Goal: Find contact information: Find contact information

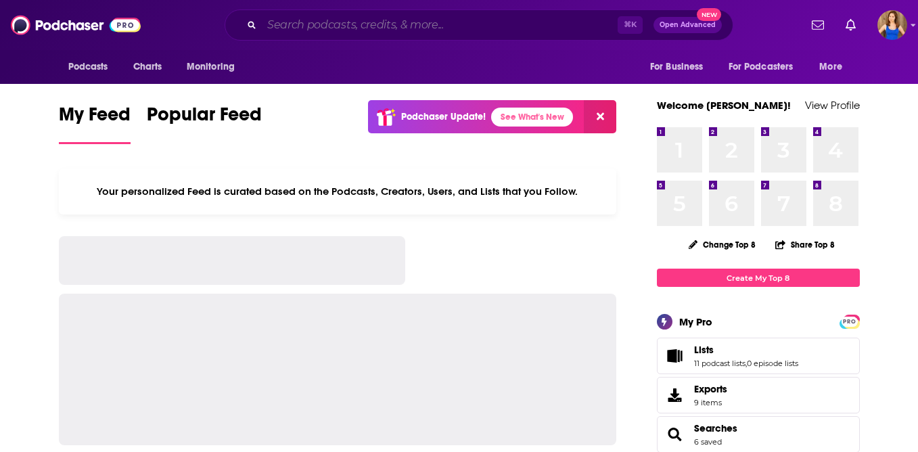
click at [360, 29] on input "Search podcasts, credits, & more..." at bounding box center [440, 25] width 356 height 22
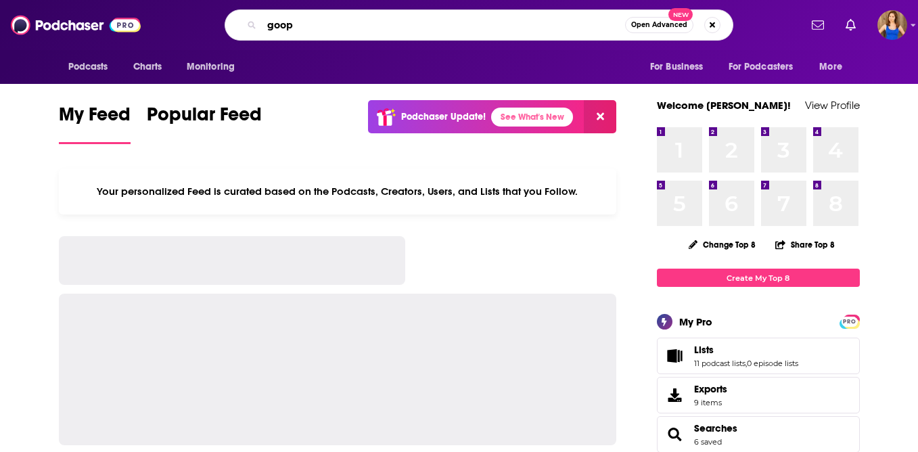
type input "goop"
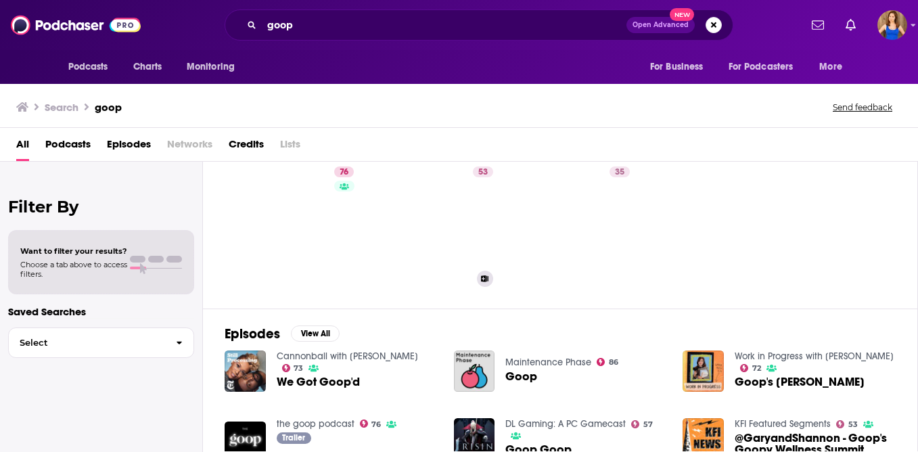
scroll to position [41, 0]
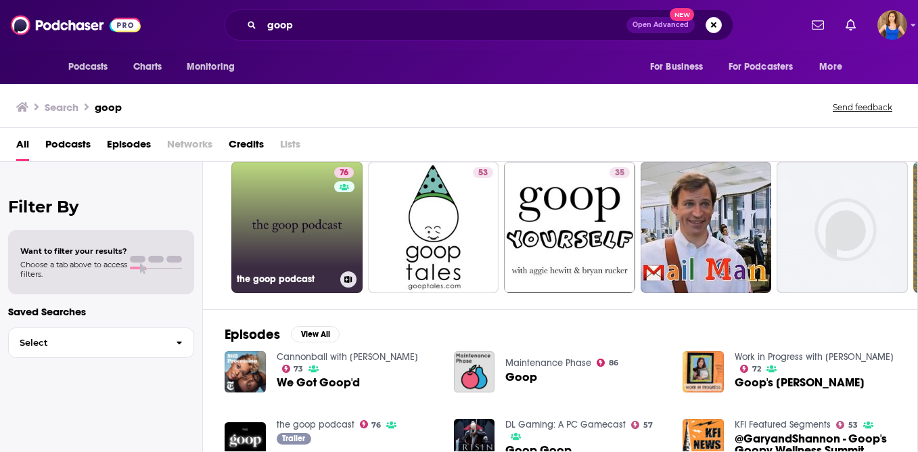
click at [313, 219] on link "76 the goop podcast" at bounding box center [296, 227] width 131 height 131
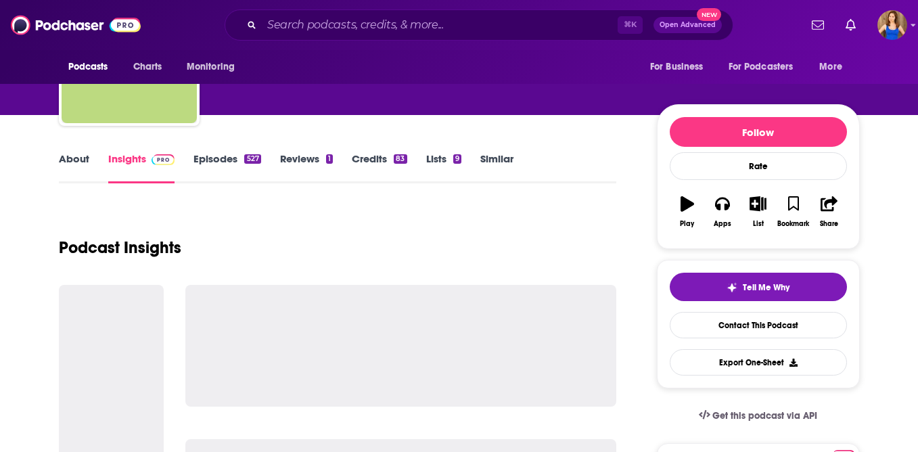
scroll to position [108, 0]
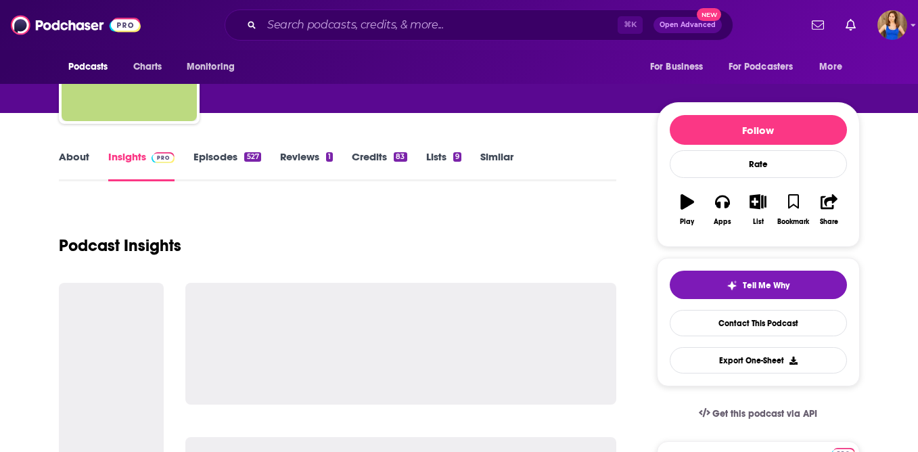
click at [222, 163] on link "Episodes 527" at bounding box center [226, 165] width 67 height 31
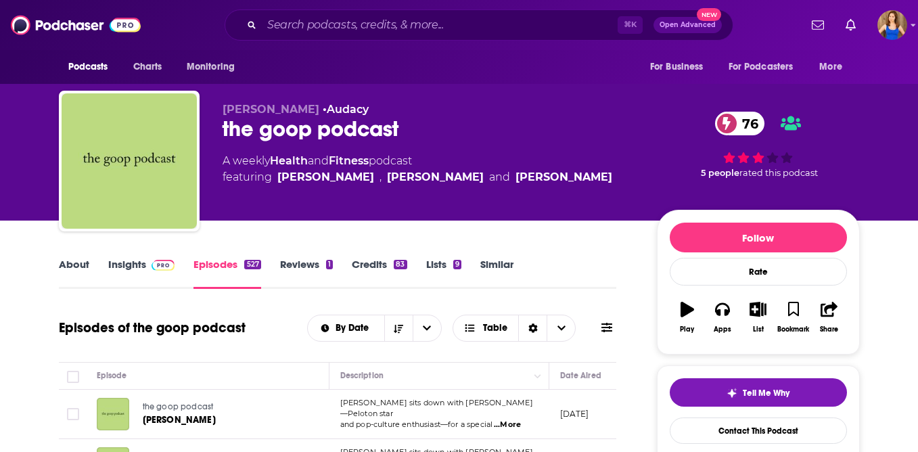
click at [122, 273] on link "Insights" at bounding box center [141, 273] width 67 height 31
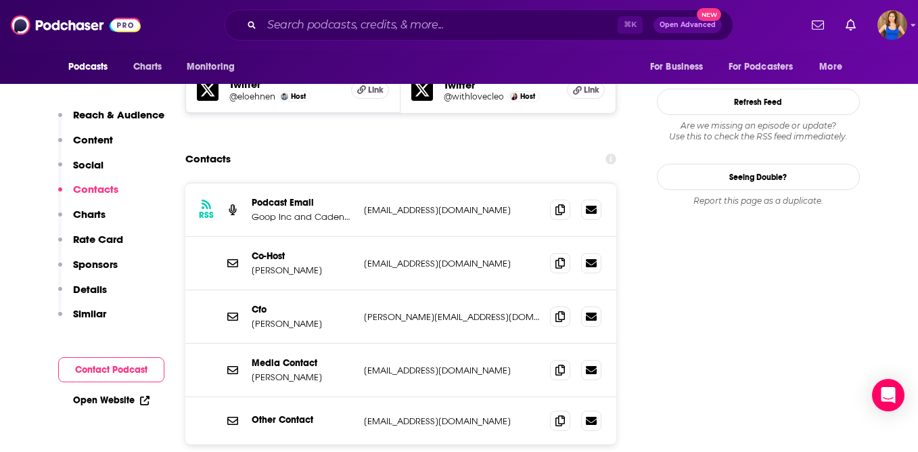
scroll to position [1280, 0]
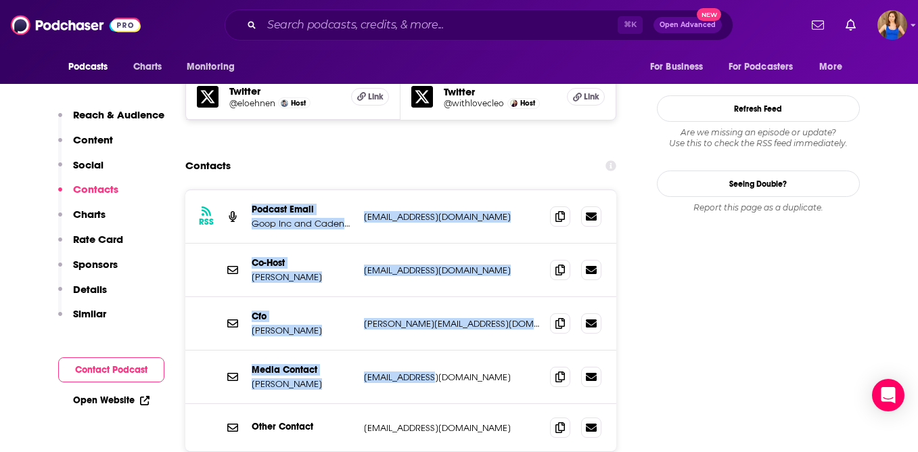
drag, startPoint x: 224, startPoint y: 135, endPoint x: 454, endPoint y: 323, distance: 297.5
click at [454, 323] on div "RSS Podcast Email Goop Inc and Cadence 13 podcast@goop.com podcast@goop.com Co-…" at bounding box center [400, 320] width 431 height 261
copy div "Podcast Email Goop Inc and Cadence 13 podcast@goop.com podcast@goop.com Co-Host…"
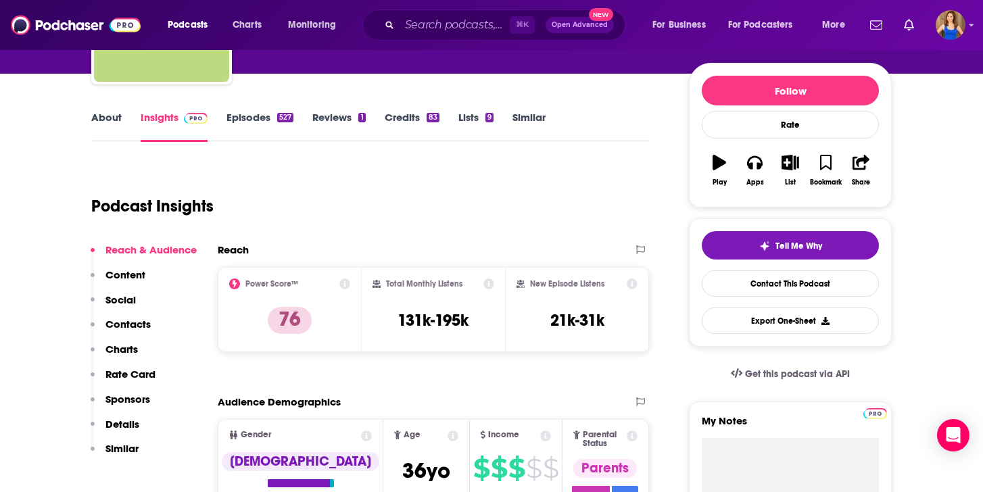
scroll to position [0, 0]
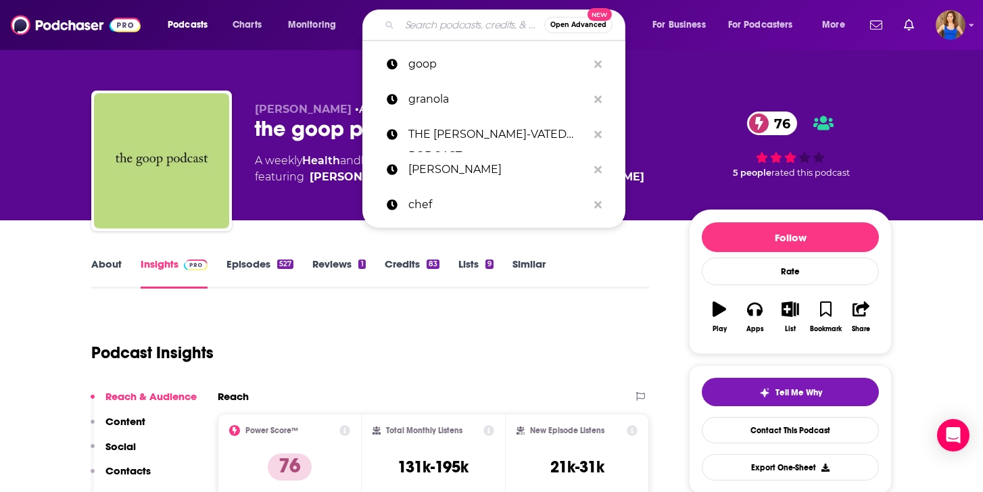
click at [455, 28] on input "Search podcasts, credits, & more..." at bounding box center [472, 25] width 145 height 22
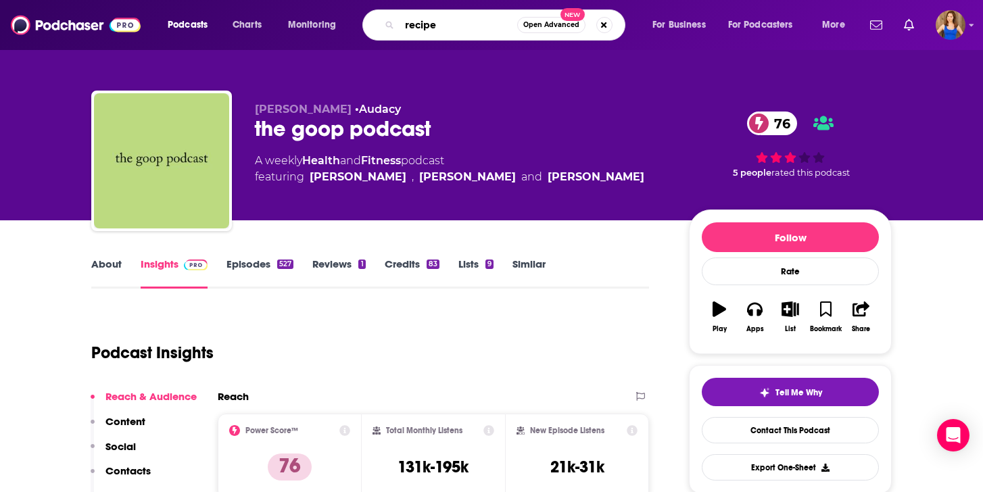
type input "recipes"
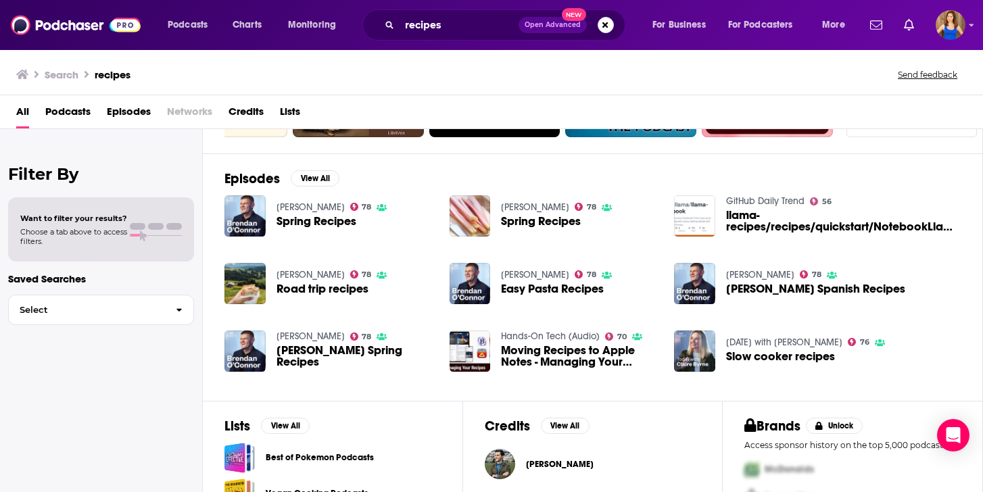
scroll to position [245, 0]
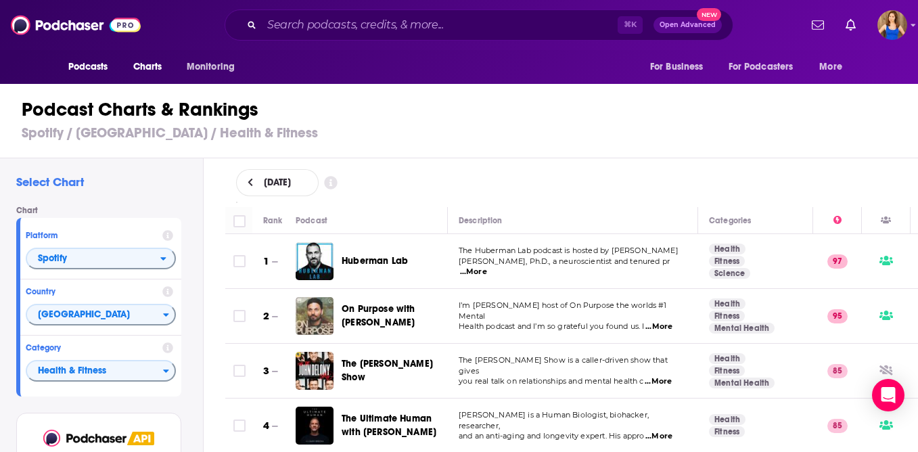
click at [590, 137] on h3 "Spotify / United States / Health & Fitness" at bounding box center [465, 132] width 886 height 17
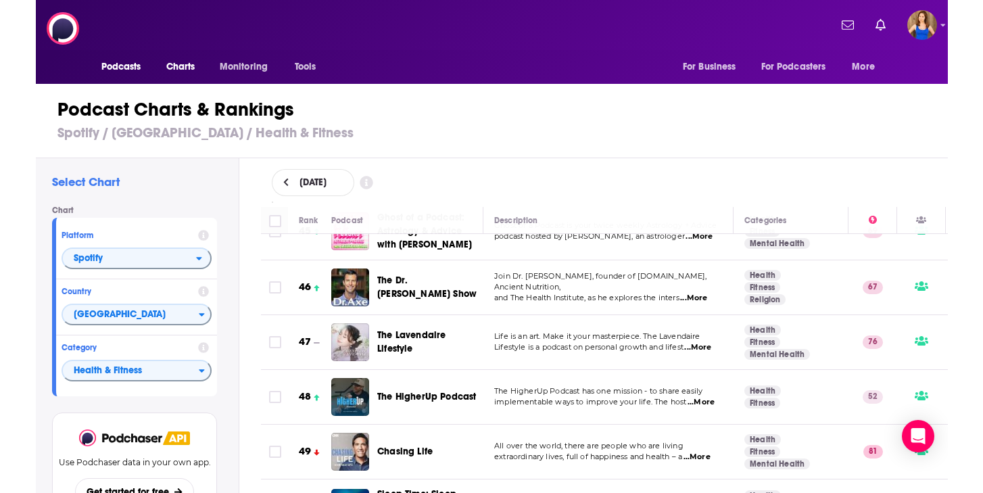
scroll to position [2493, 0]
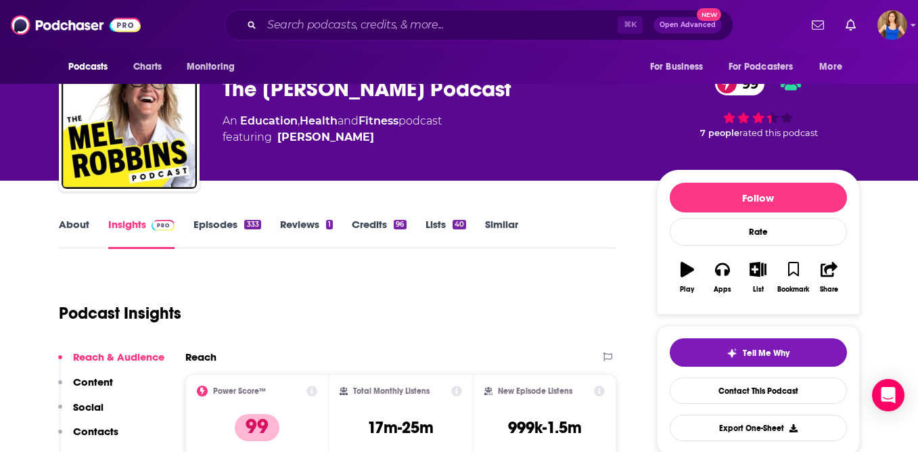
scroll to position [41, 0]
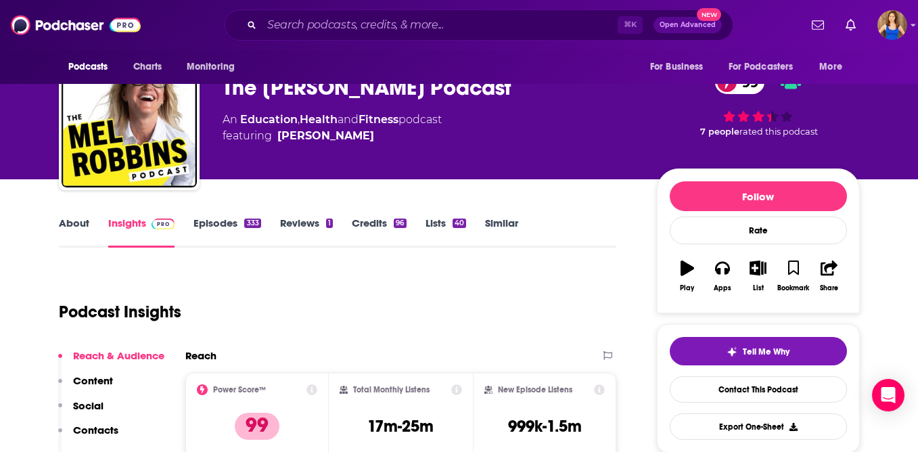
click at [224, 228] on link "Episodes 333" at bounding box center [226, 231] width 67 height 31
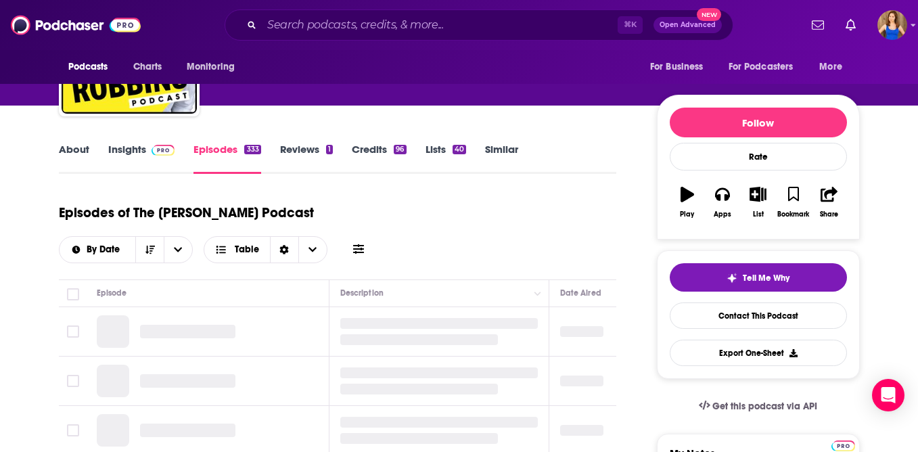
scroll to position [133, 0]
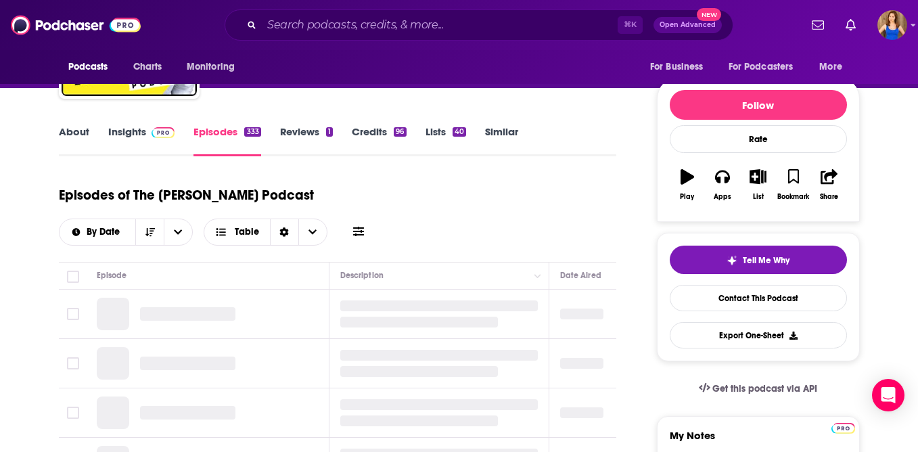
click at [139, 139] on link "Insights" at bounding box center [141, 140] width 67 height 31
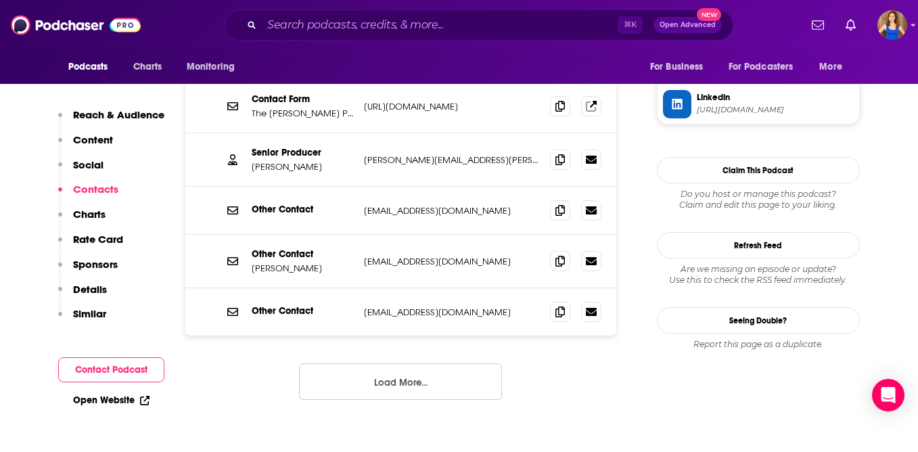
scroll to position [1396, 0]
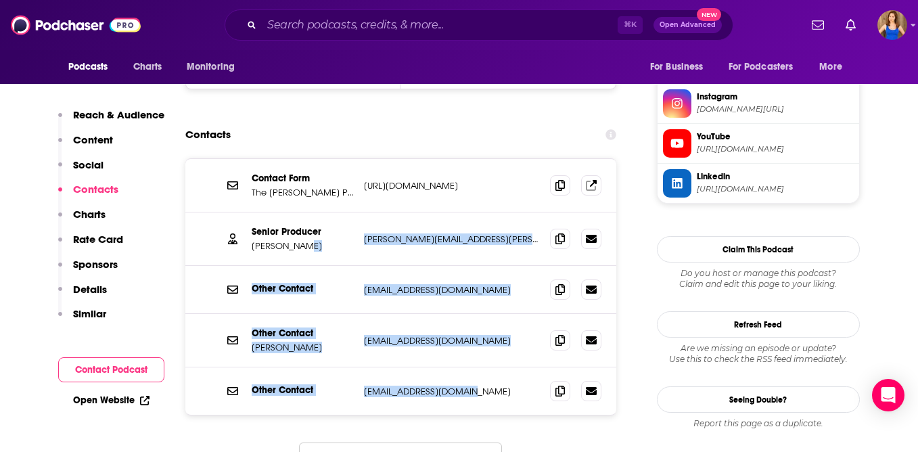
drag, startPoint x: 483, startPoint y: 314, endPoint x: 323, endPoint y: 181, distance: 209.3
click at [323, 181] on div "Contact Form The Mel Robbins Podcast Contact Form https://www.melrobbins.com/co…" at bounding box center [400, 287] width 431 height 256
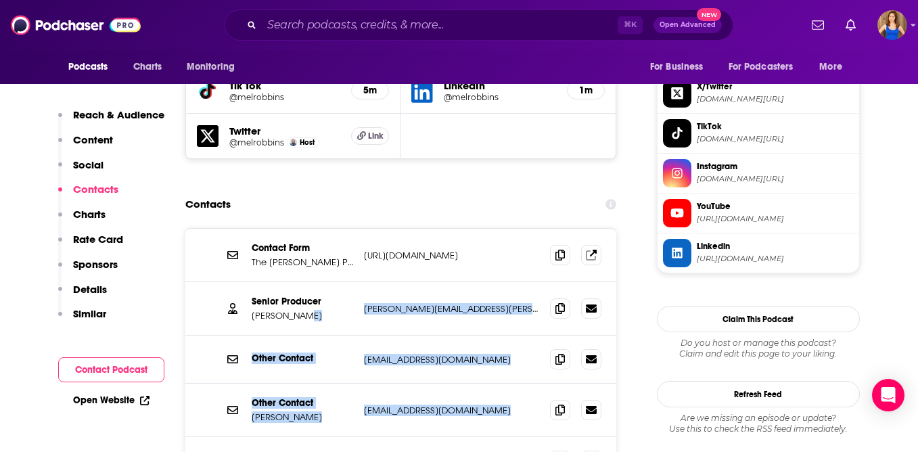
scroll to position [1325, 0]
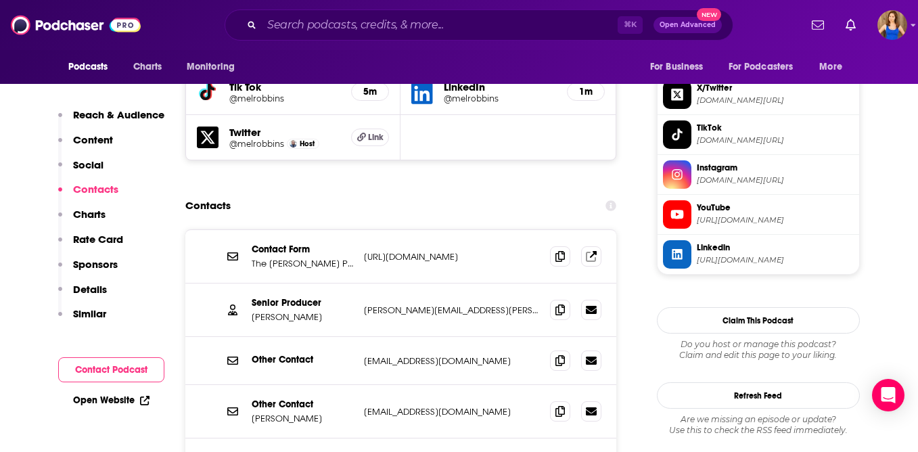
click at [325, 193] on div "Contacts" at bounding box center [400, 206] width 431 height 26
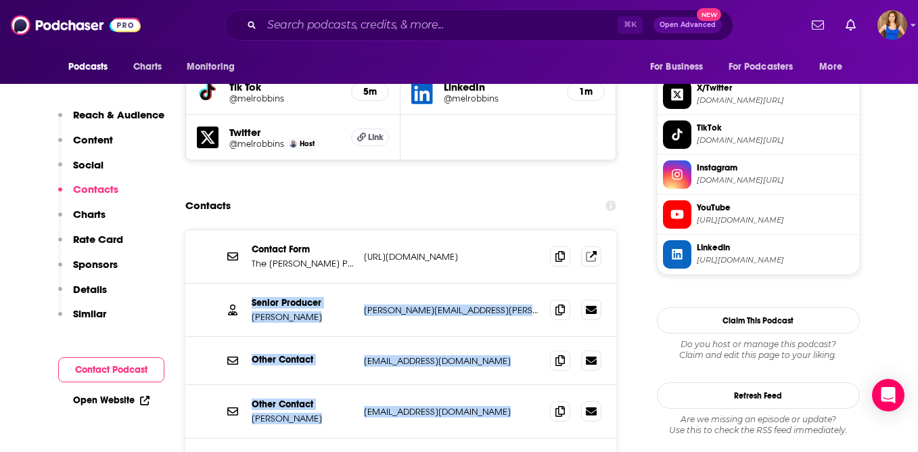
drag, startPoint x: 218, startPoint y: 219, endPoint x: 485, endPoint y: 397, distance: 320.3
click at [485, 397] on div "Contact Form The Mel Robbins Podcast Contact Form https://www.melrobbins.com/co…" at bounding box center [400, 358] width 431 height 256
copy div "Senior Producer Amy McGlinn amy.mcglinn@gmail.com amy.mcglinn@gmail.com Other C…"
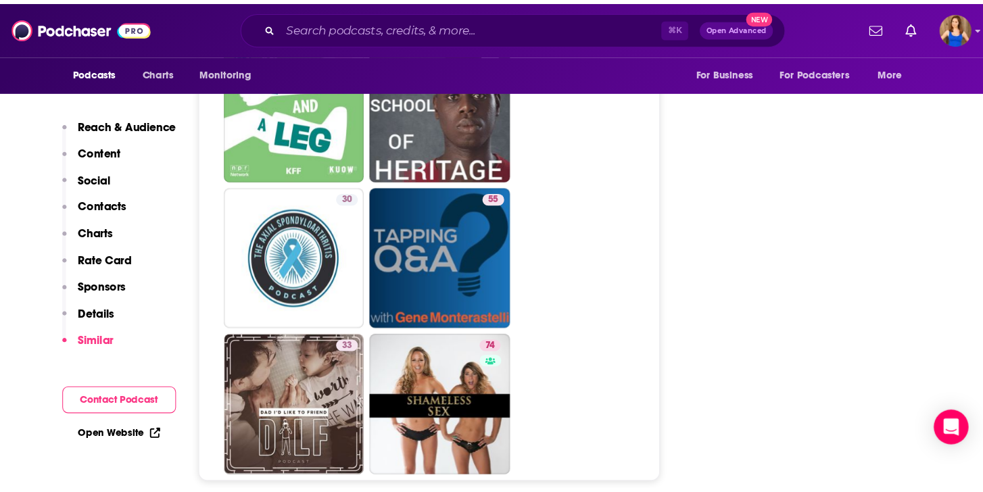
scroll to position [7280, 0]
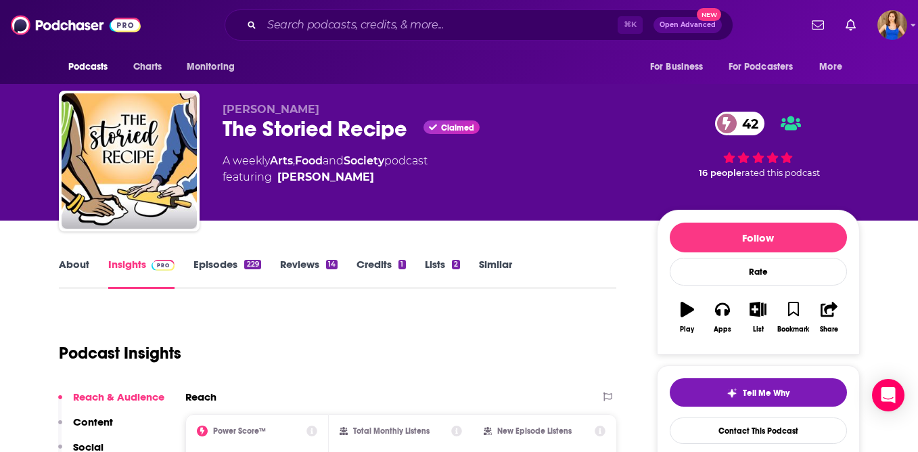
click at [208, 266] on link "Episodes 229" at bounding box center [226, 273] width 67 height 31
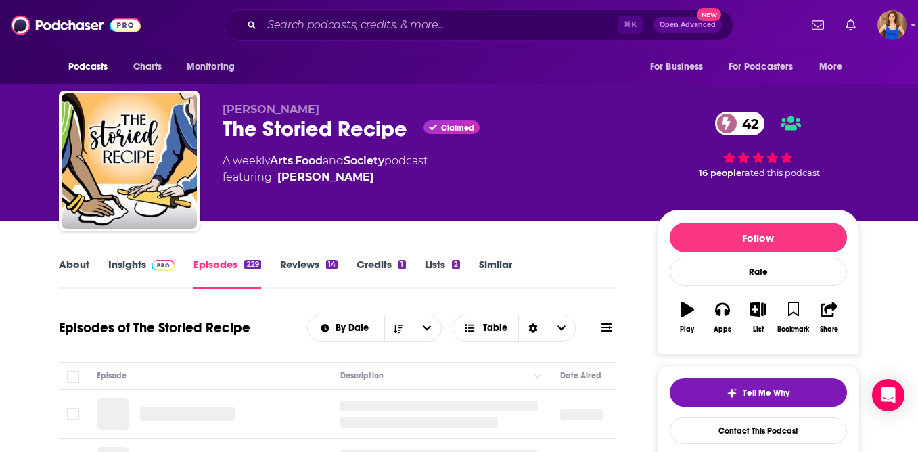
click at [135, 276] on link "Insights" at bounding box center [141, 273] width 67 height 31
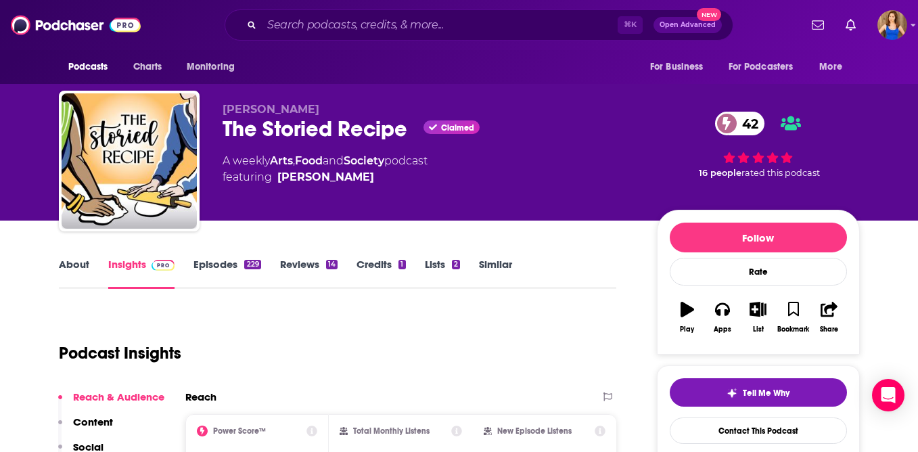
click at [84, 261] on link "About" at bounding box center [74, 273] width 30 height 31
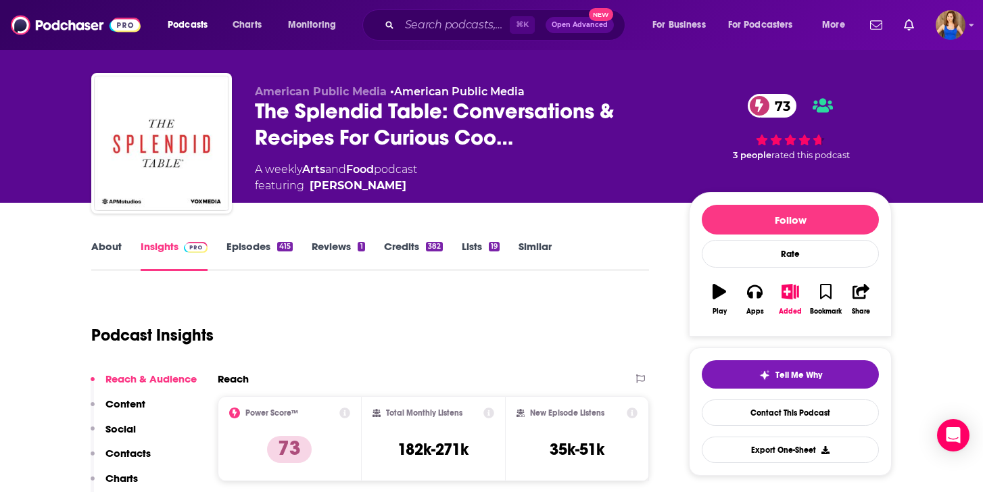
scroll to position [22, 0]
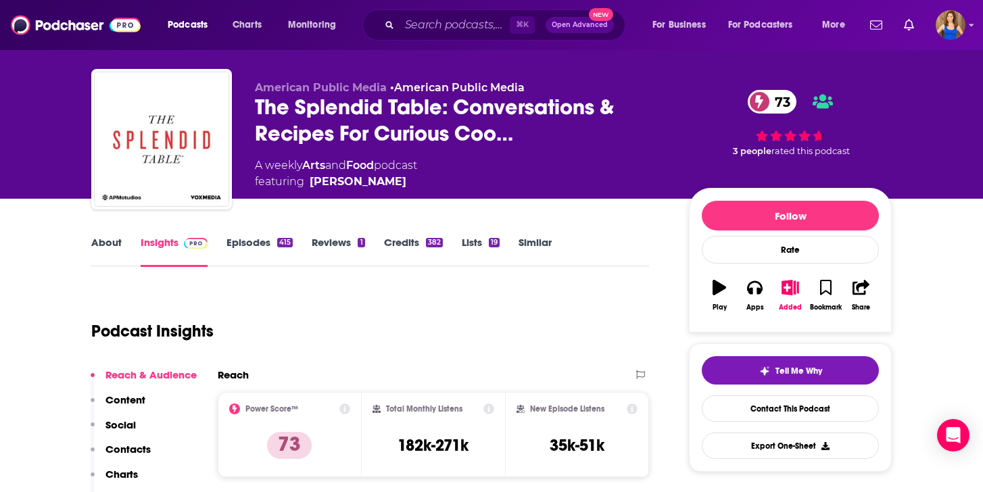
click at [115, 242] on link "About" at bounding box center [106, 251] width 30 height 31
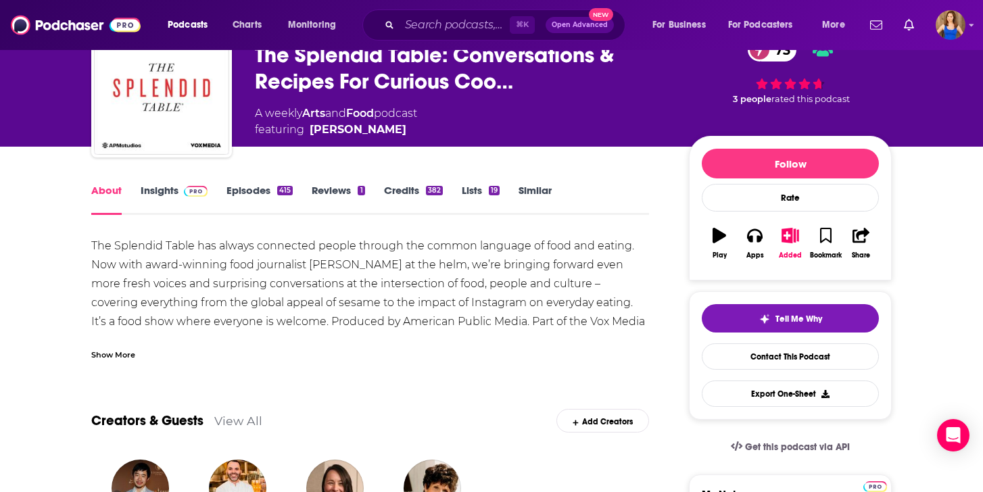
scroll to position [76, 0]
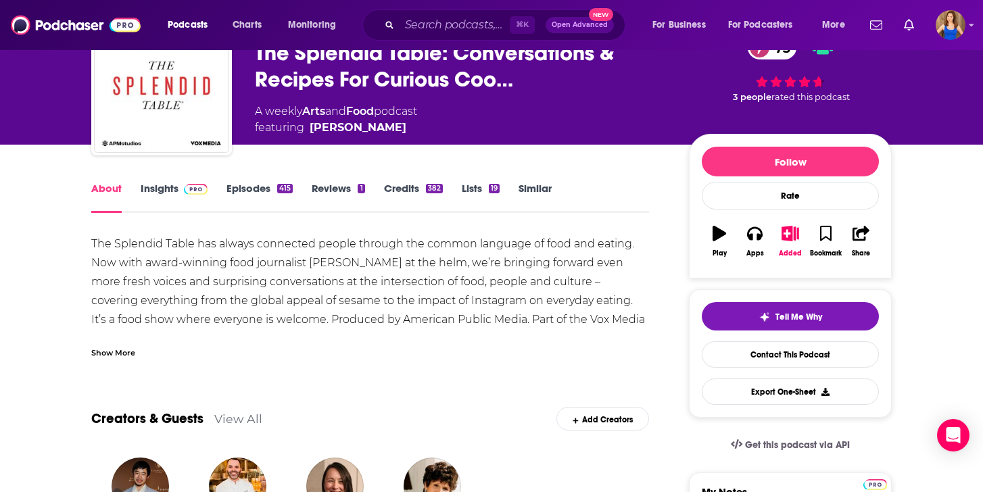
click at [124, 356] on div "Show More" at bounding box center [113, 352] width 44 height 13
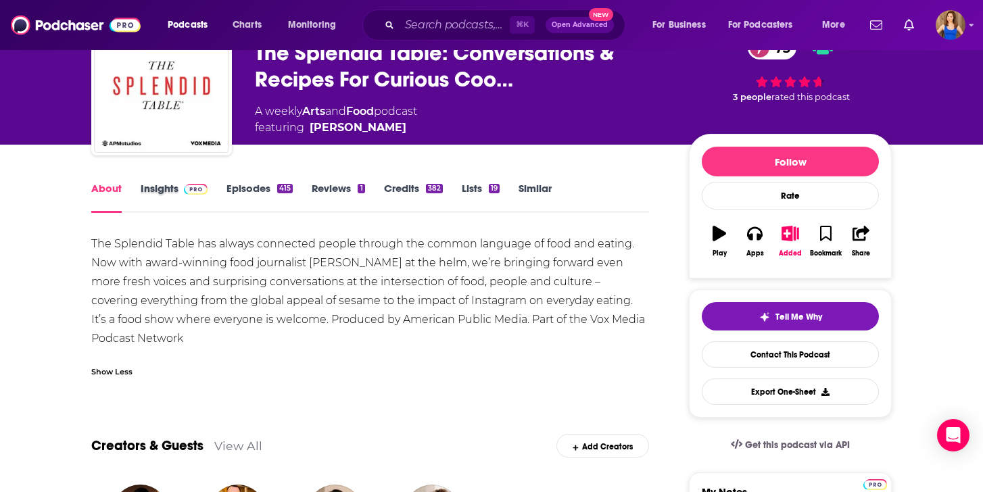
click at [222, 197] on div "Insights" at bounding box center [184, 197] width 86 height 31
click at [231, 197] on link "Episodes 415" at bounding box center [260, 197] width 66 height 31
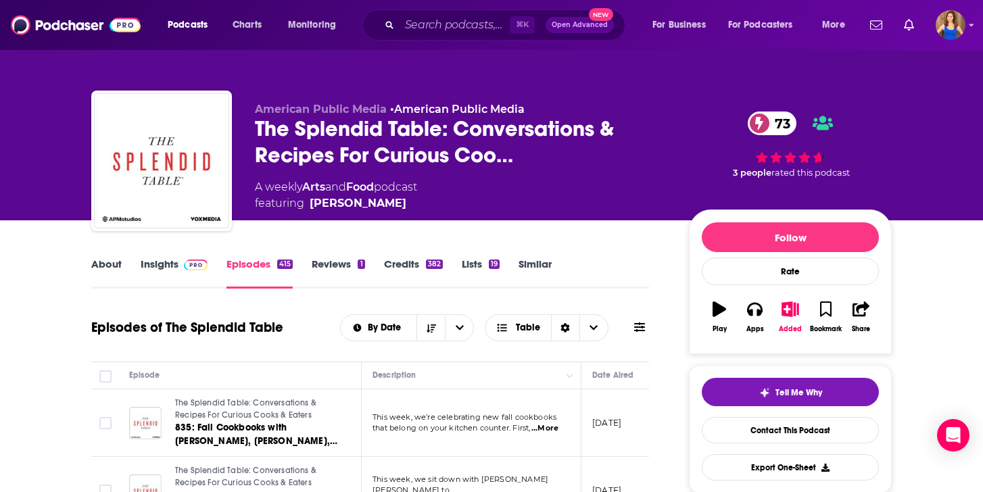
click at [162, 266] on link "Insights" at bounding box center [174, 273] width 67 height 31
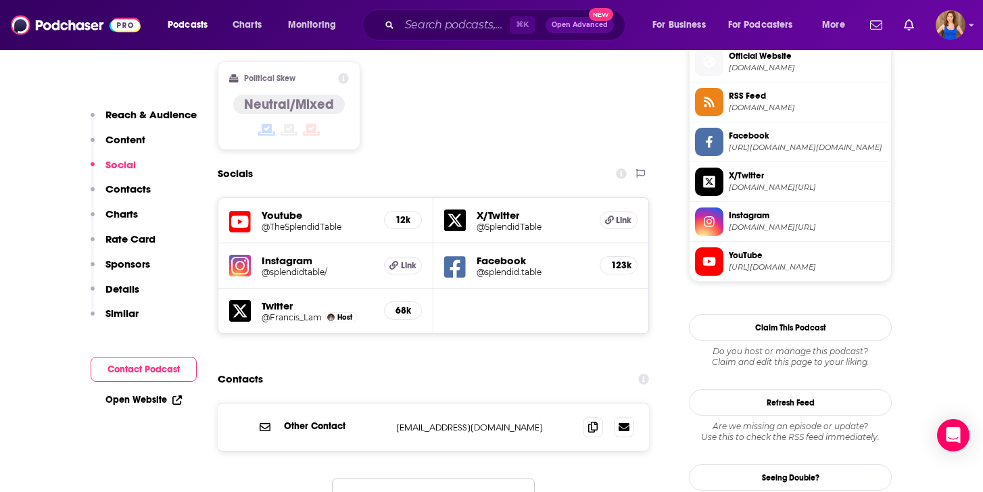
scroll to position [1125, 0]
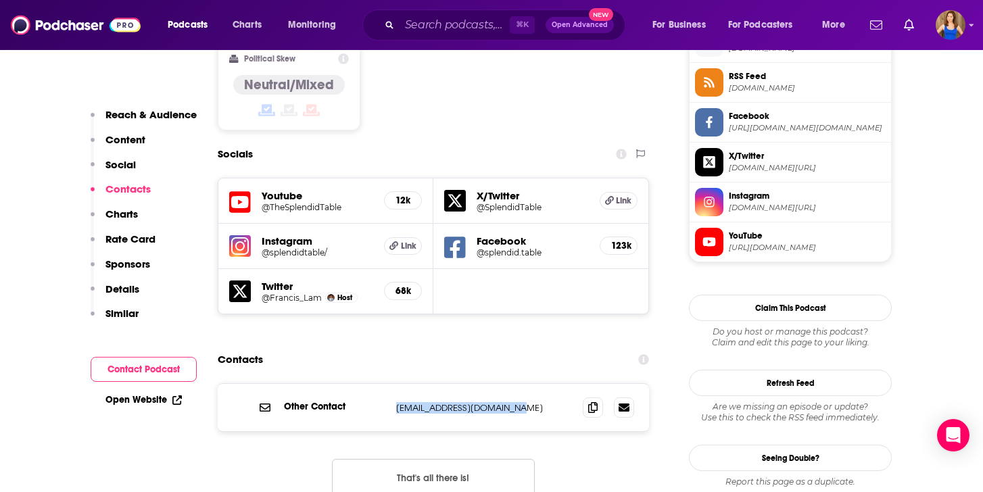
drag, startPoint x: 522, startPoint y: 316, endPoint x: 375, endPoint y: 319, distance: 146.8
click at [0, 0] on div "Other Contact contact@splendidtable.org contact@splendidtable.org" at bounding box center [0, 0] width 0 height 0
copy div "contact@splendidtable.org"
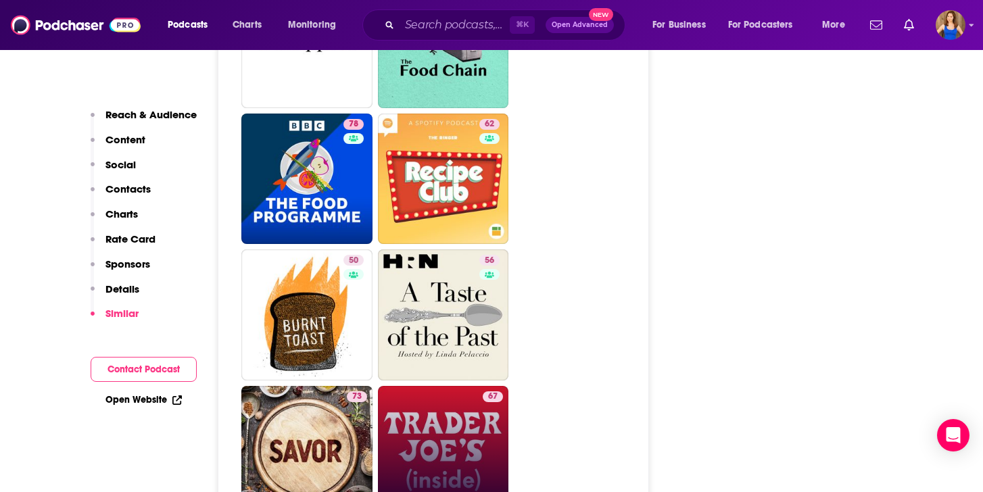
scroll to position [3827, 0]
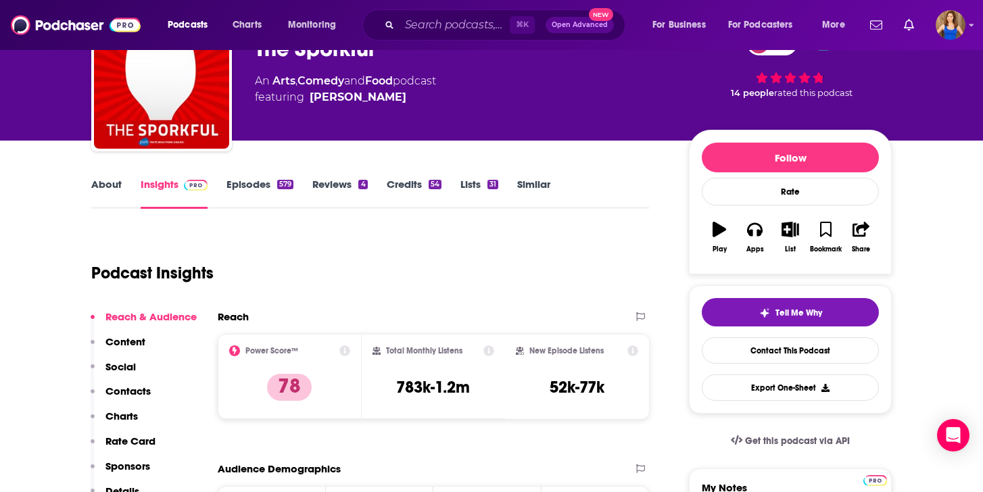
scroll to position [89, 0]
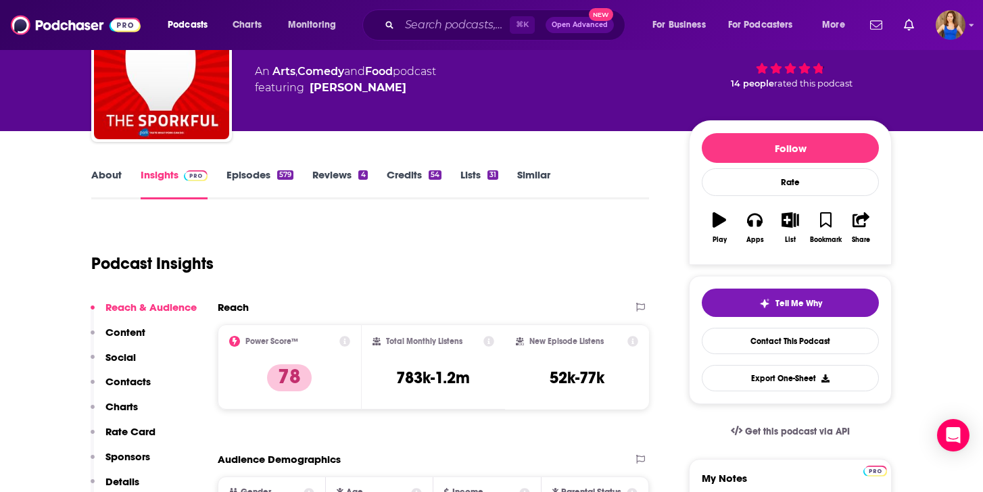
click at [97, 181] on link "About" at bounding box center [106, 183] width 30 height 31
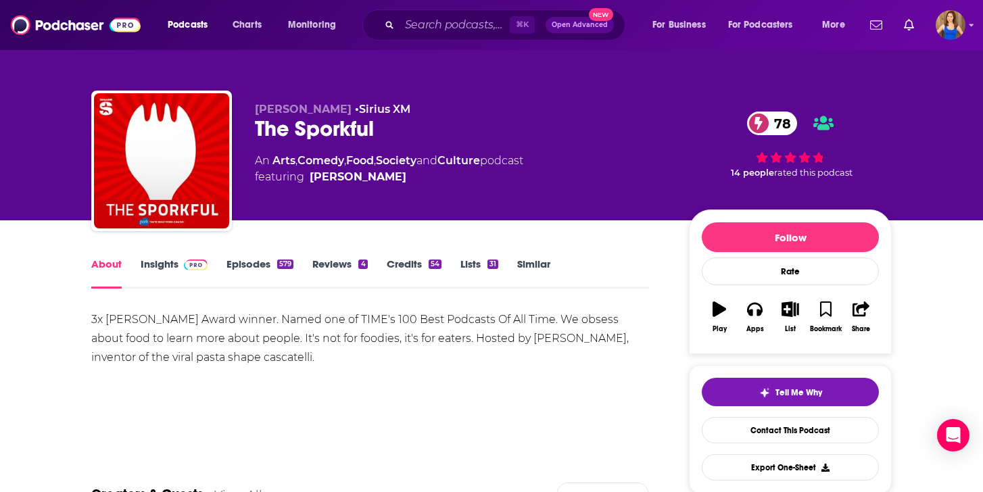
click at [170, 268] on link "Insights" at bounding box center [174, 273] width 67 height 31
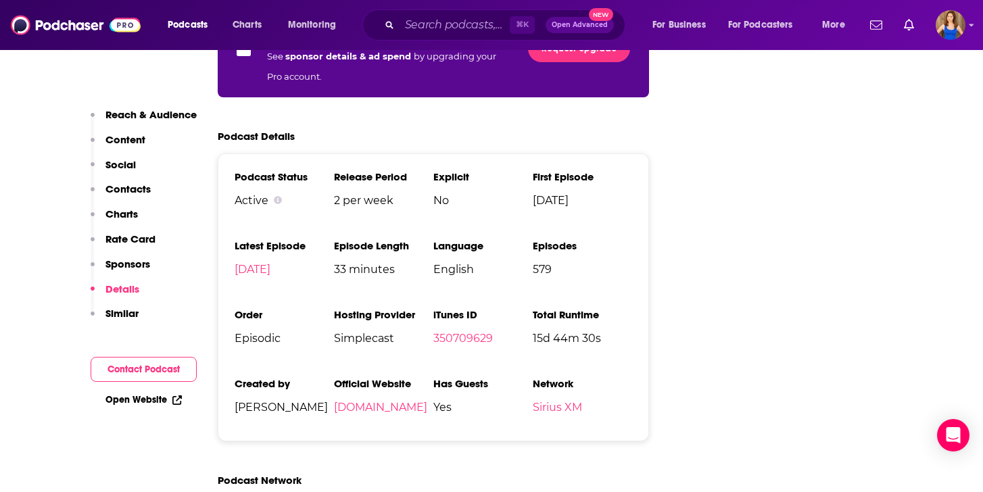
scroll to position [2918, 0]
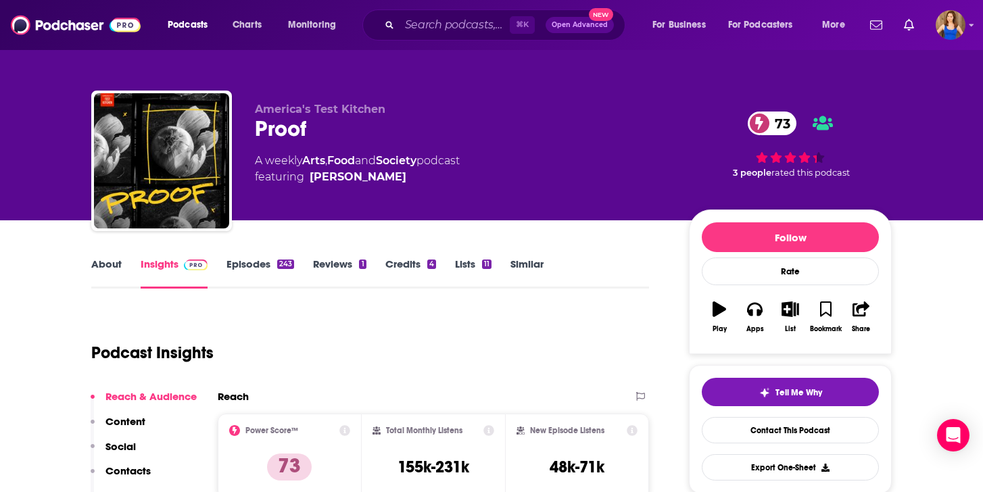
click at [96, 266] on link "About" at bounding box center [106, 273] width 30 height 31
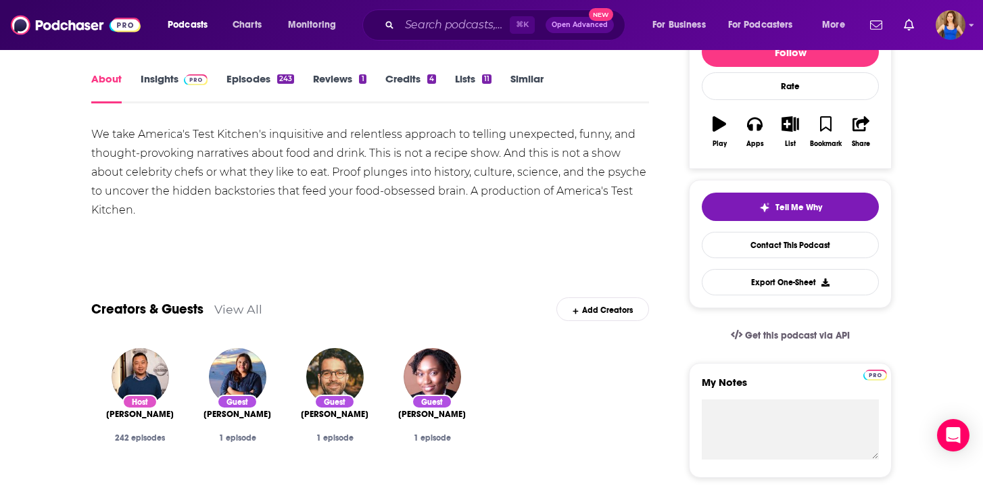
scroll to position [188, 0]
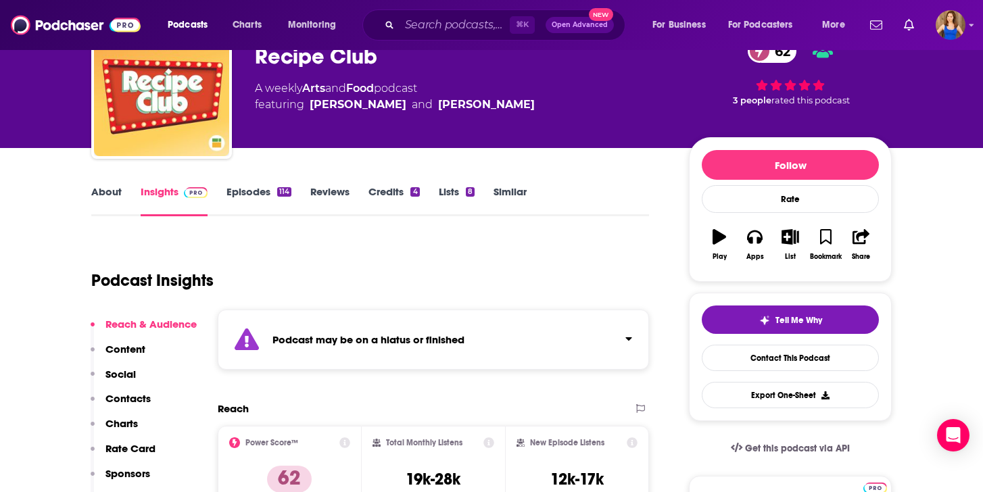
scroll to position [78, 0]
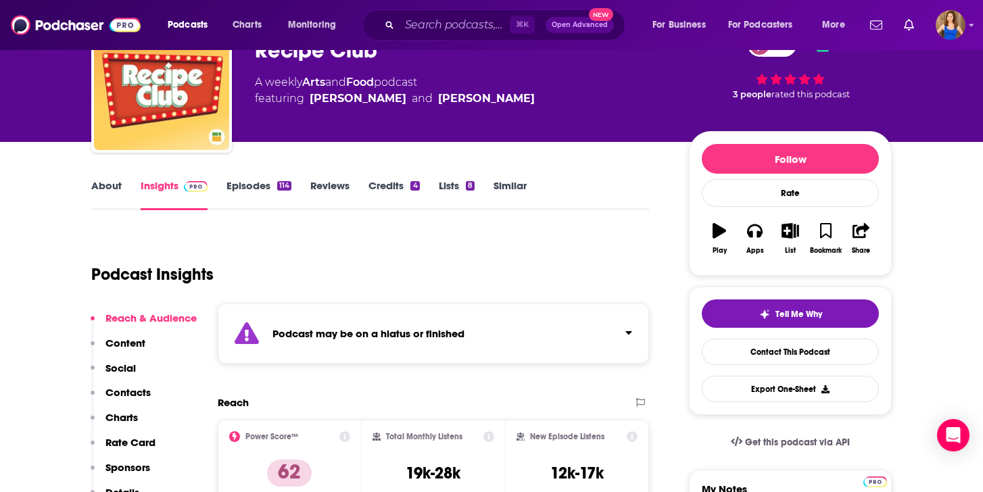
click at [110, 195] on link "About" at bounding box center [106, 194] width 30 height 31
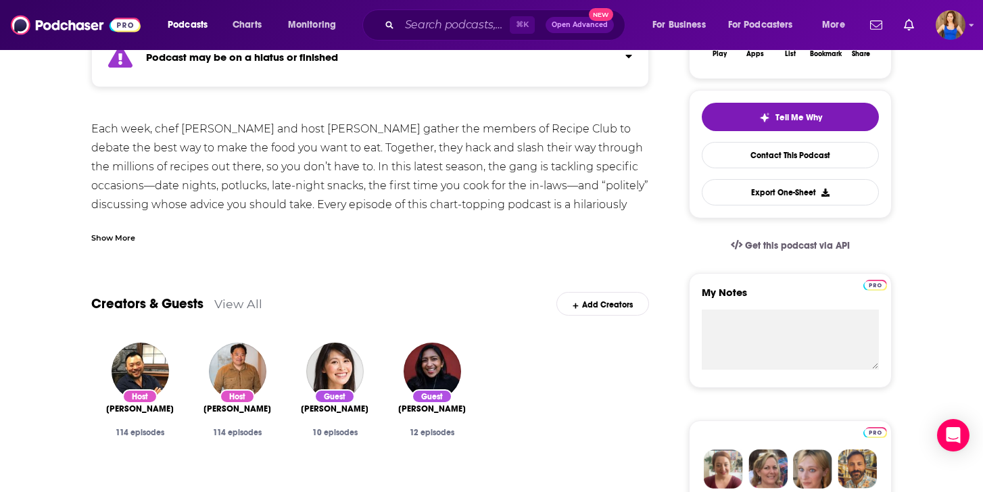
scroll to position [295, 0]
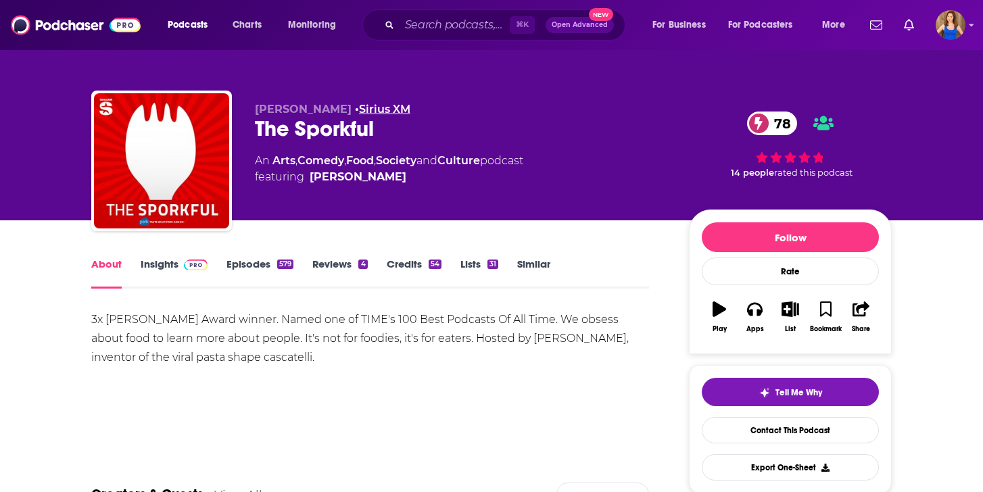
click at [391, 113] on link "Sirius XM" at bounding box center [384, 109] width 51 height 13
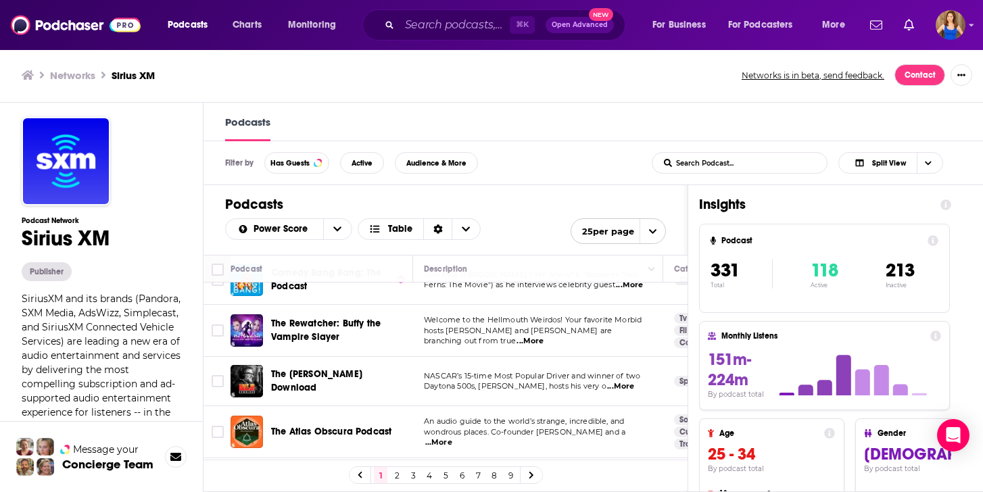
scroll to position [1097, 0]
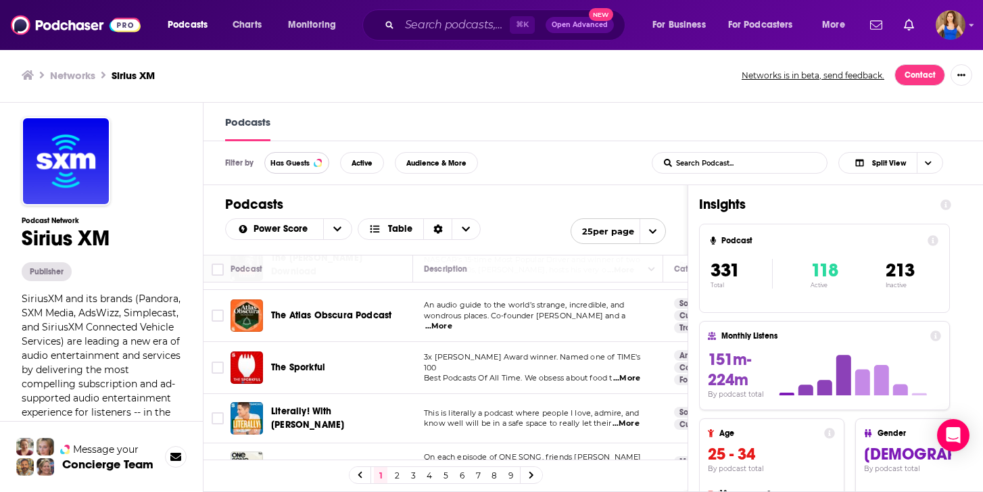
click at [310, 165] on button "Has Guests" at bounding box center [296, 163] width 65 height 22
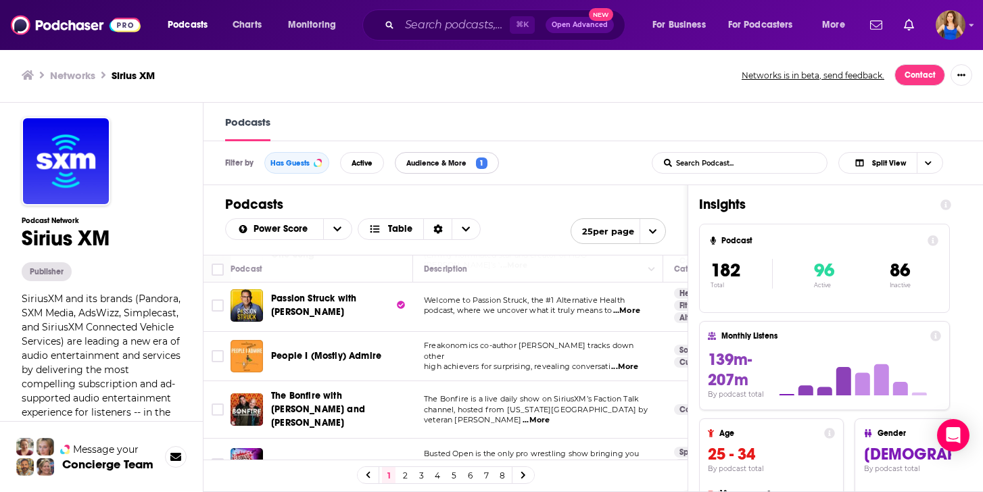
click at [488, 165] on span "Audience & More 1" at bounding box center [447, 163] width 103 height 11
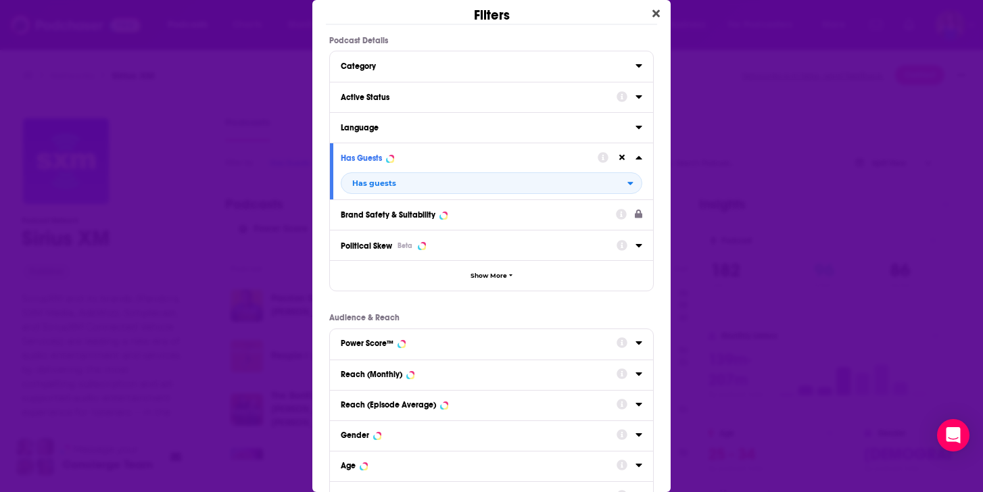
click at [643, 66] on div "Category" at bounding box center [491, 66] width 323 height 30
click at [638, 66] on icon "Dialog" at bounding box center [639, 65] width 6 height 3
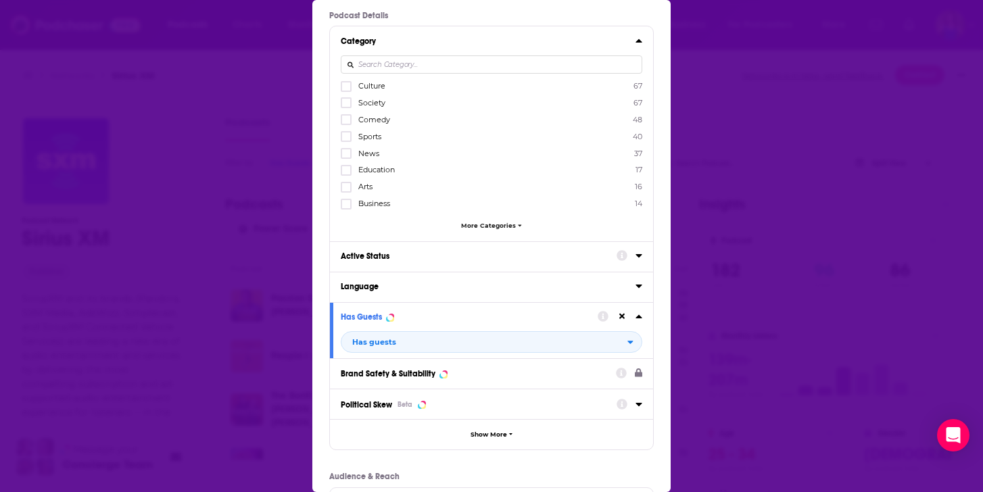
scroll to position [26, 0]
click at [508, 222] on span "More Categories" at bounding box center [488, 223] width 55 height 7
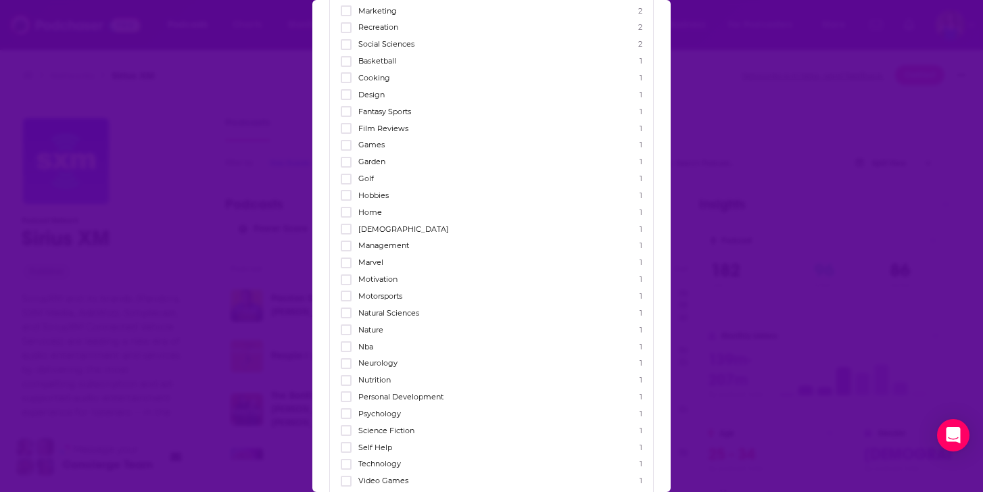
scroll to position [799, 0]
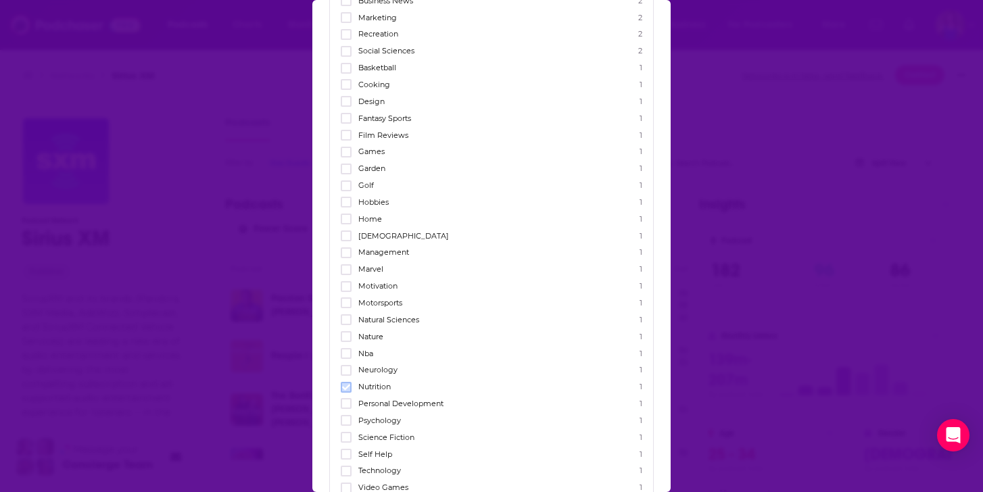
click at [346, 383] on icon "Dialog" at bounding box center [346, 387] width 8 height 8
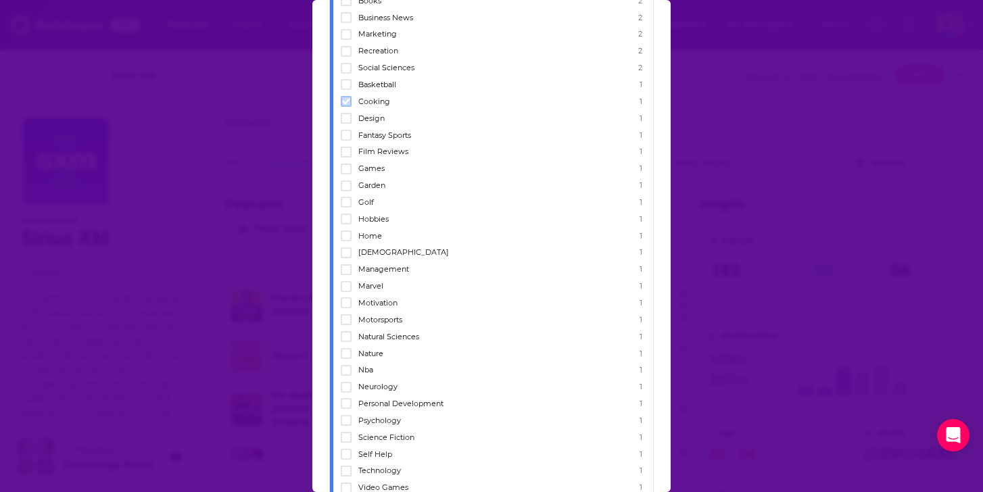
click at [346, 99] on icon "Dialog" at bounding box center [346, 102] width 8 height 6
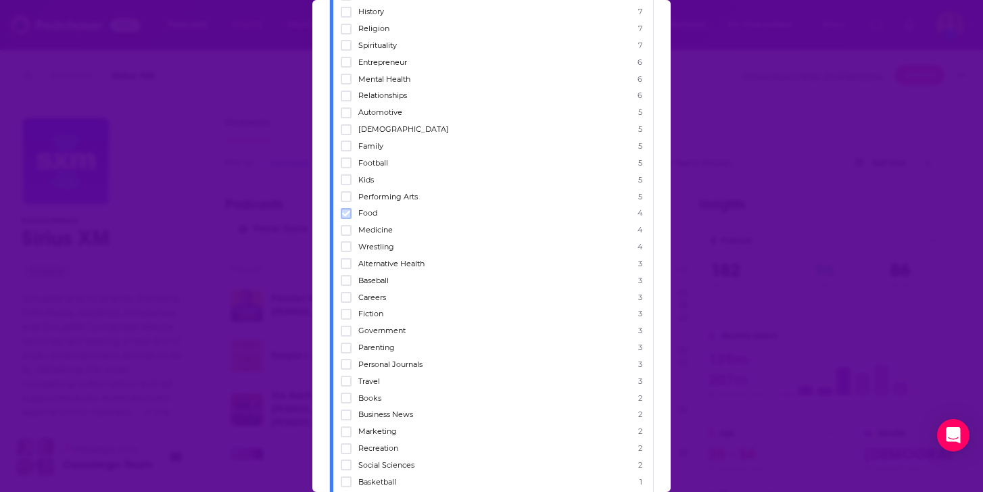
click at [350, 208] on label "Dialog" at bounding box center [346, 213] width 11 height 11
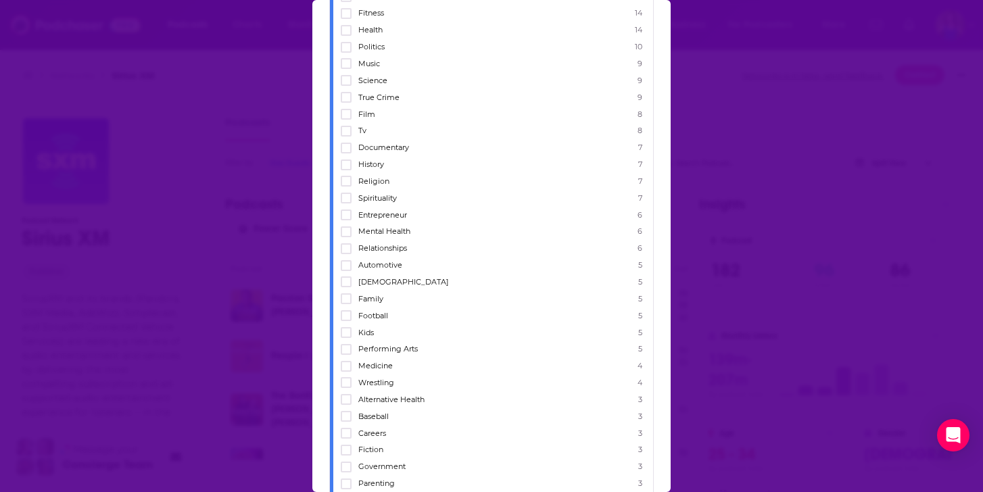
scroll to position [277, 0]
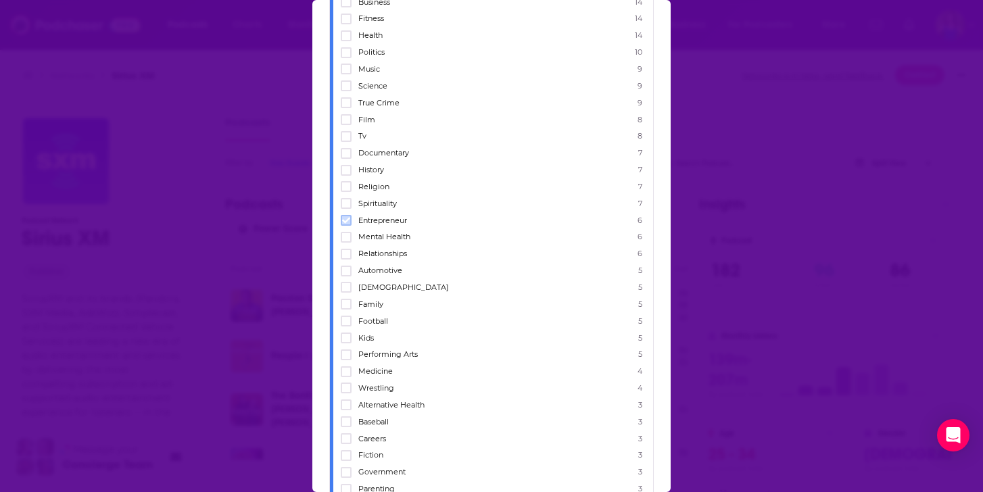
click at [345, 218] on icon "Dialog" at bounding box center [346, 221] width 8 height 6
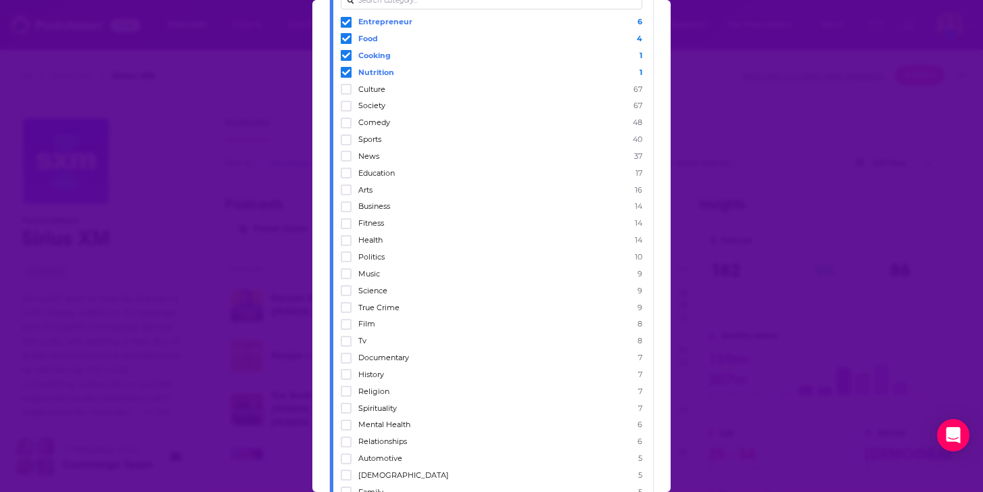
scroll to position [87, 0]
click at [346, 240] on icon "Dialog" at bounding box center [346, 243] width 8 height 6
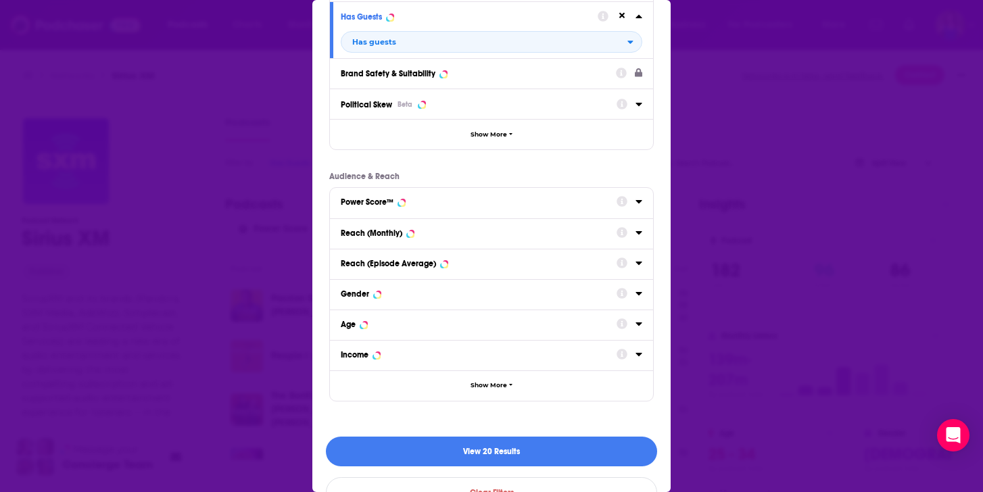
scroll to position [1423, 0]
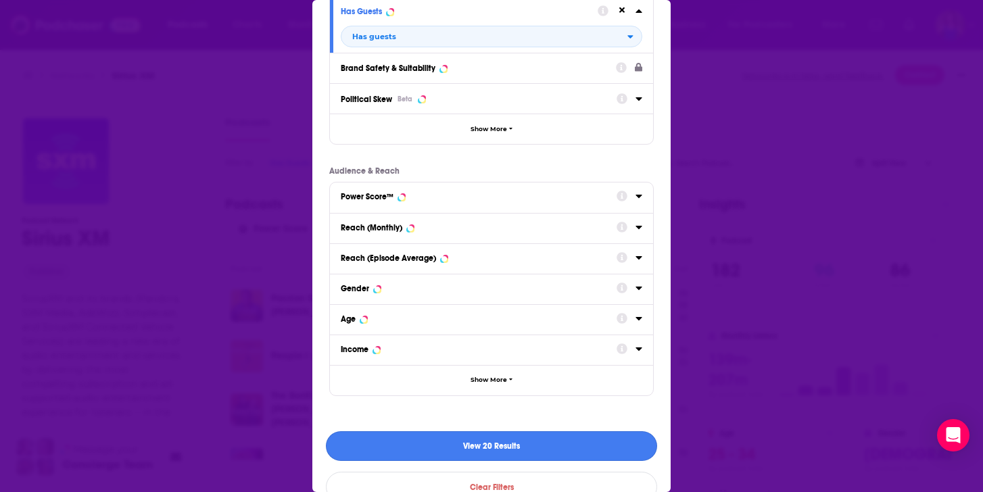
click at [479, 431] on button "View 20 Results" at bounding box center [491, 446] width 331 height 30
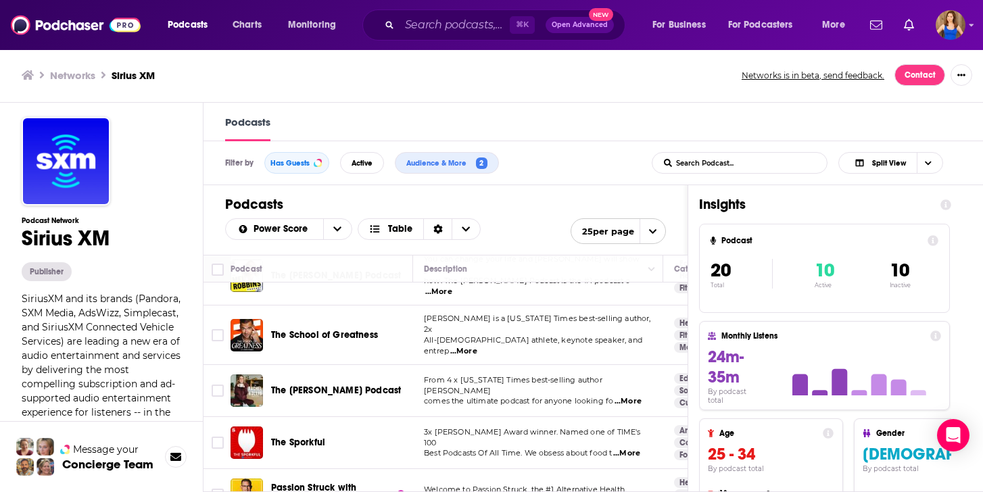
scroll to position [31, 0]
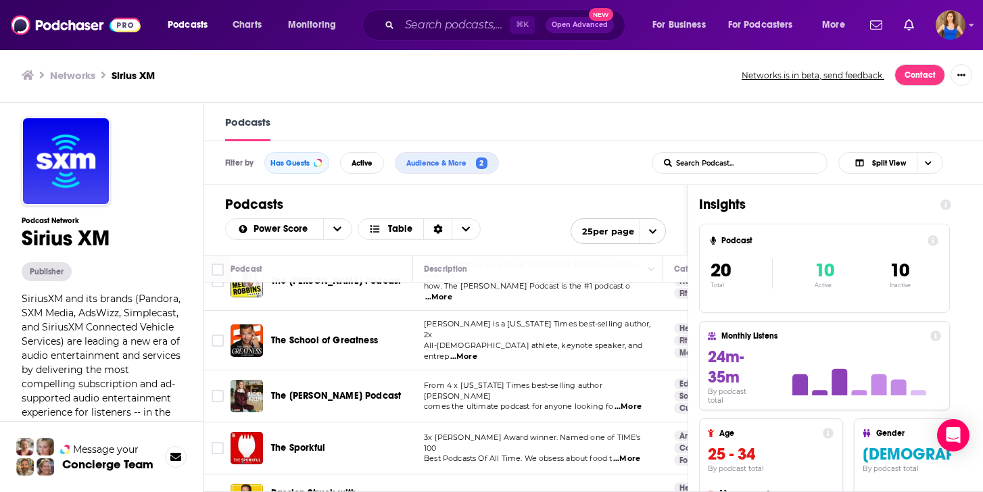
click at [638, 402] on span "...More" at bounding box center [628, 407] width 27 height 11
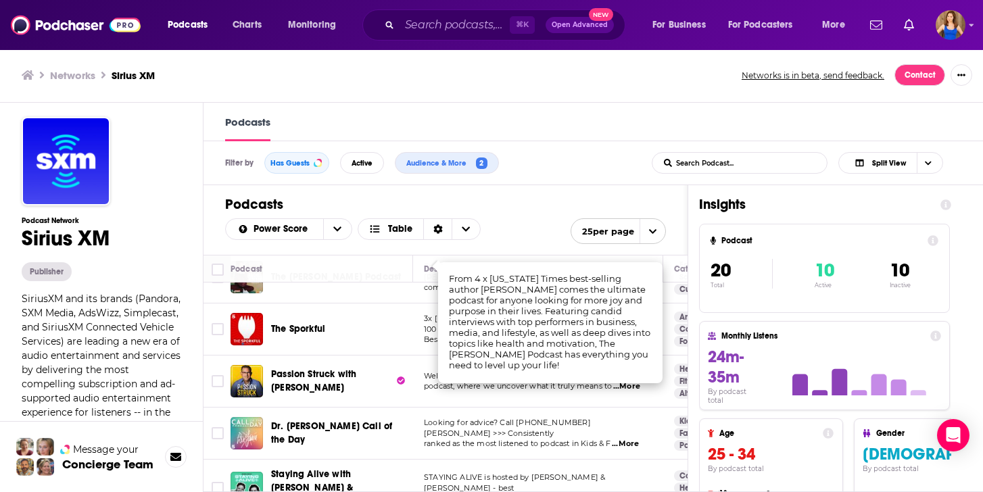
scroll to position [151, 0]
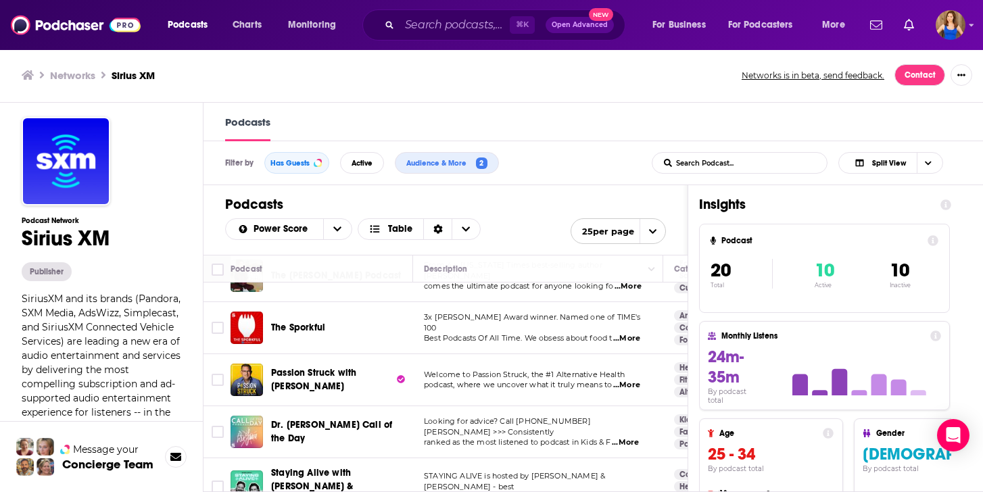
click at [442, 458] on td "STAYING ALIVE is hosted by Jon Gabrus & Adam Pally - best friends, comedians, a…" at bounding box center [538, 486] width 250 height 57
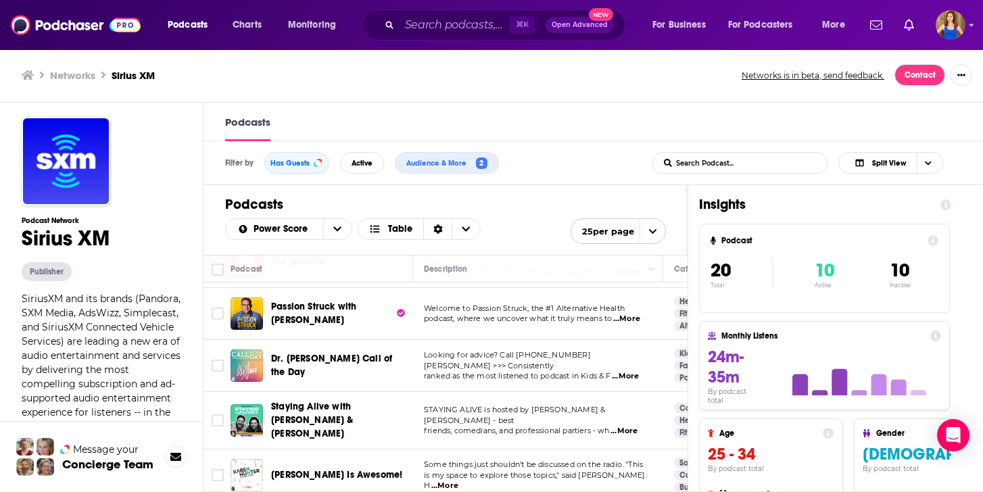
scroll to position [0, 0]
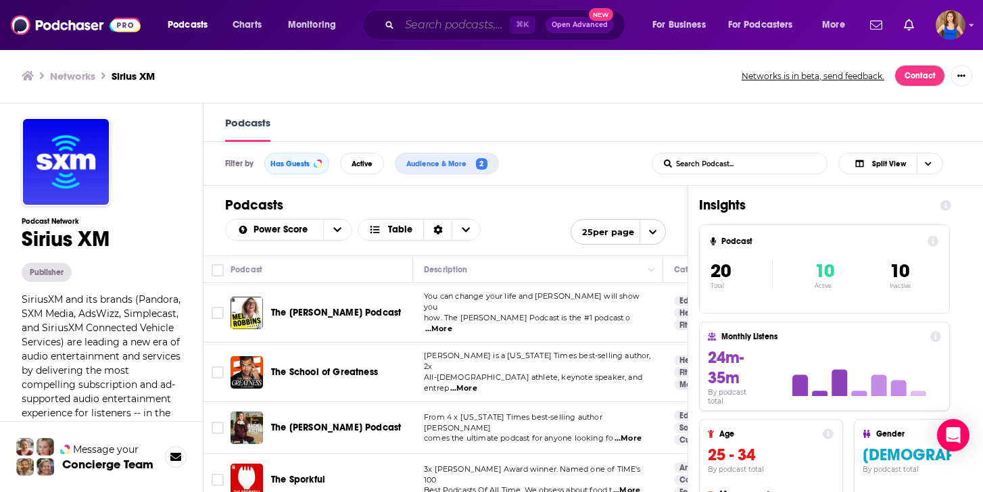
click at [440, 26] on input "Search podcasts, credits, & more..." at bounding box center [455, 25] width 110 height 22
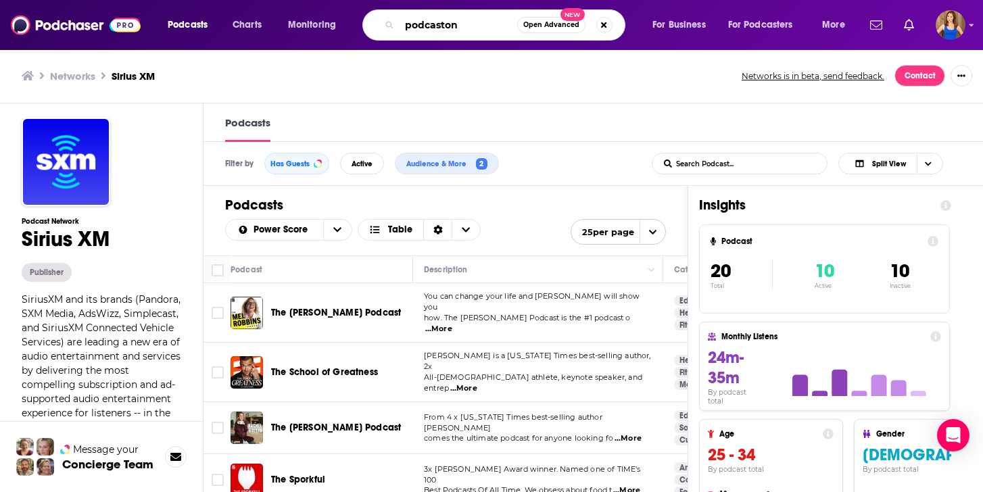
type input "podcastone"
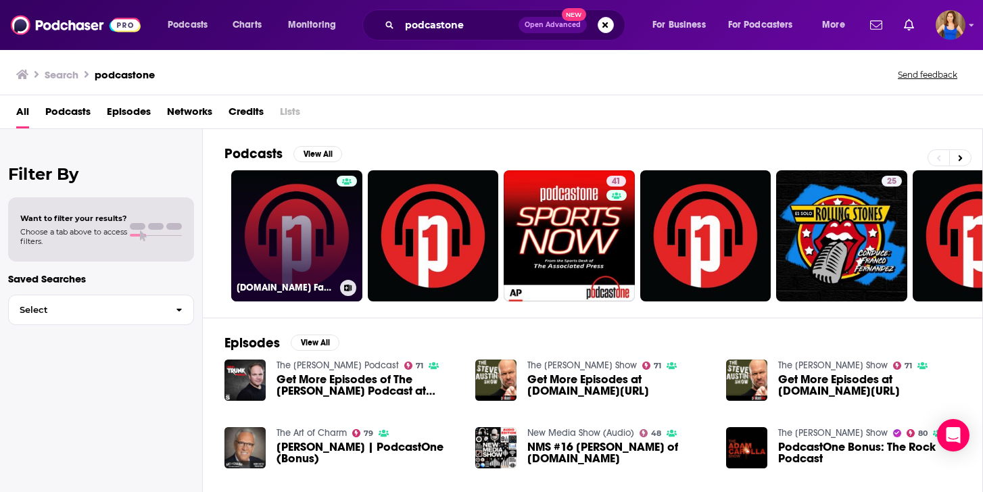
click at [293, 242] on link "PodcastOne.com Favorites: Chris K." at bounding box center [296, 235] width 131 height 131
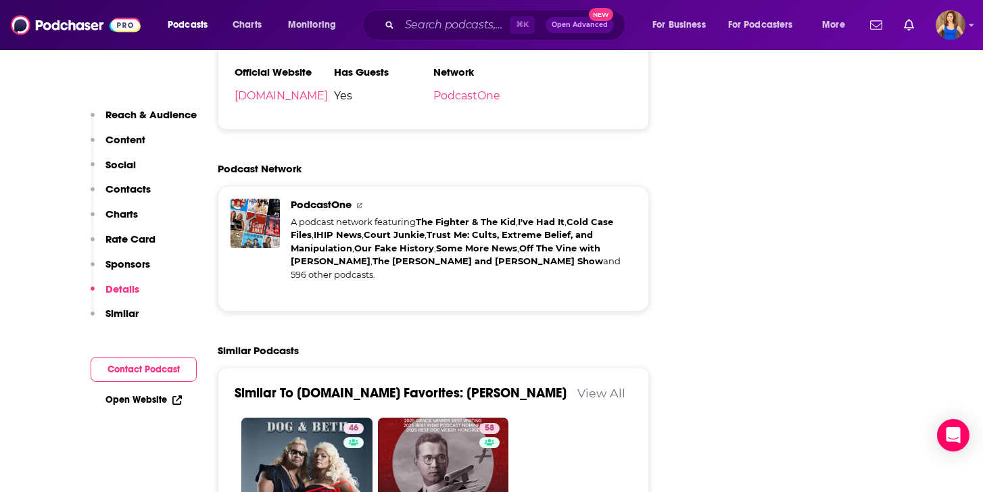
scroll to position [1933, 0]
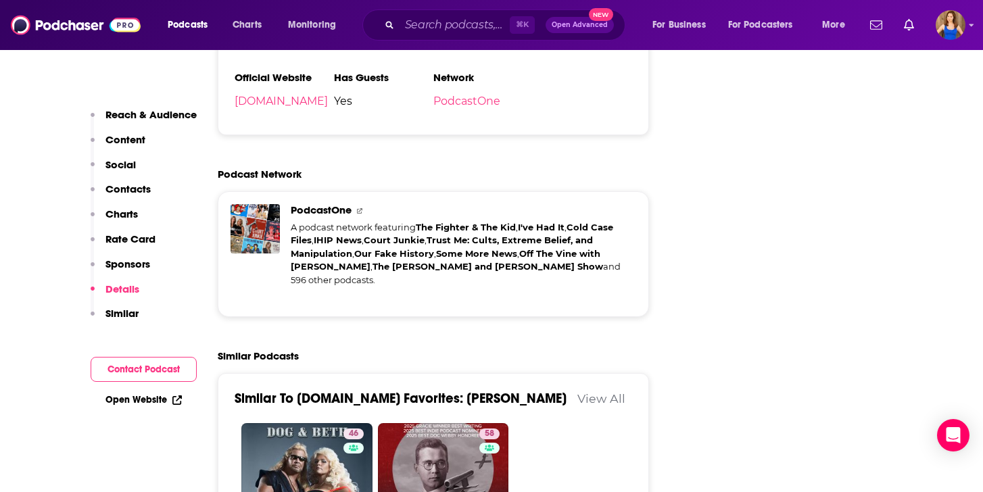
click at [325, 211] on span "PodcastOne" at bounding box center [327, 210] width 72 height 13
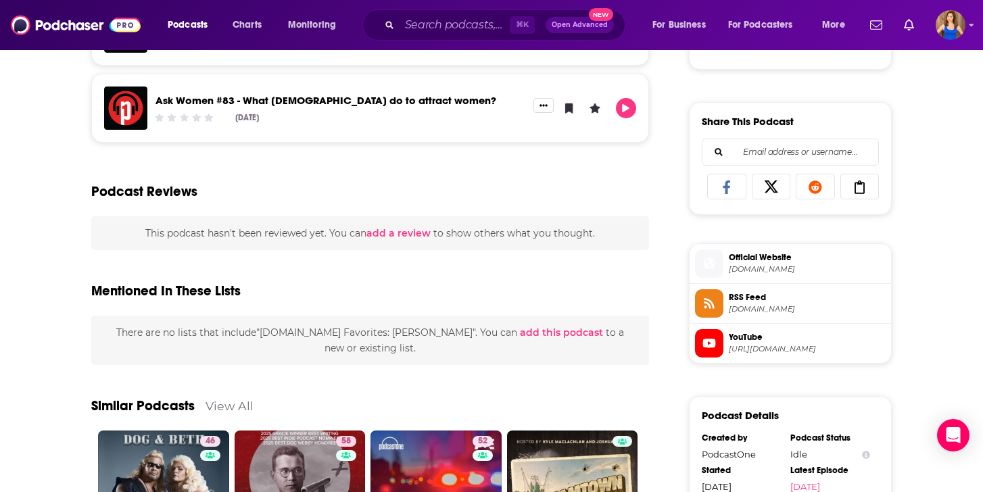
scroll to position [774, 0]
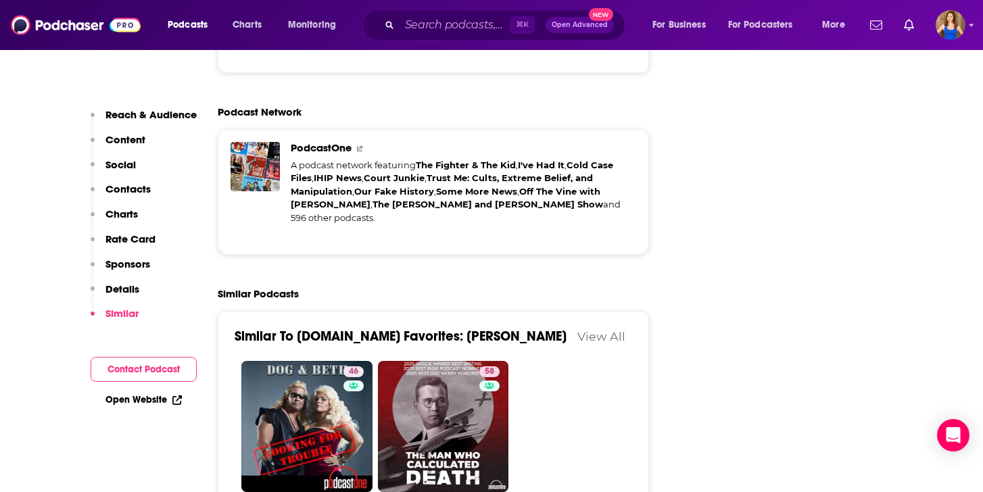
scroll to position [1995, 0]
click at [252, 168] on img "PodcastOne" at bounding box center [255, 167] width 22 height 22
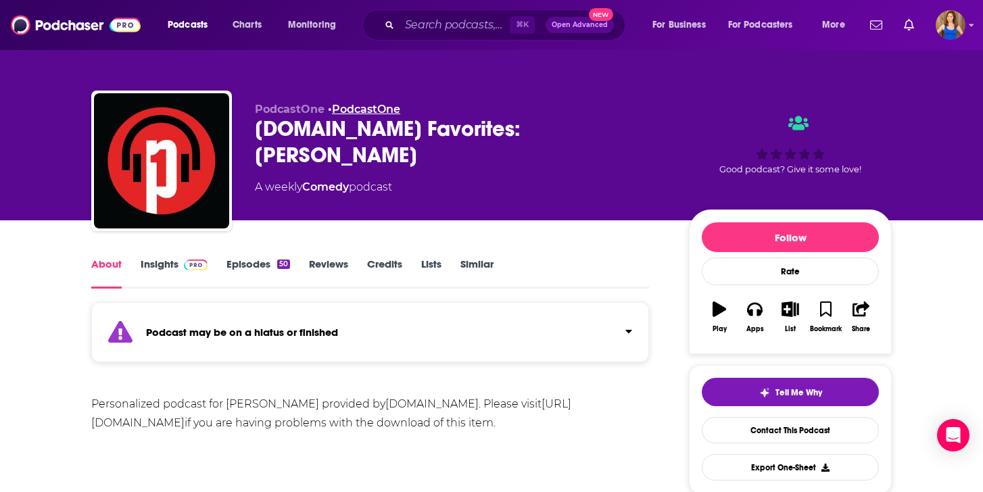
click at [350, 108] on link "PodcastOne" at bounding box center [366, 109] width 68 height 13
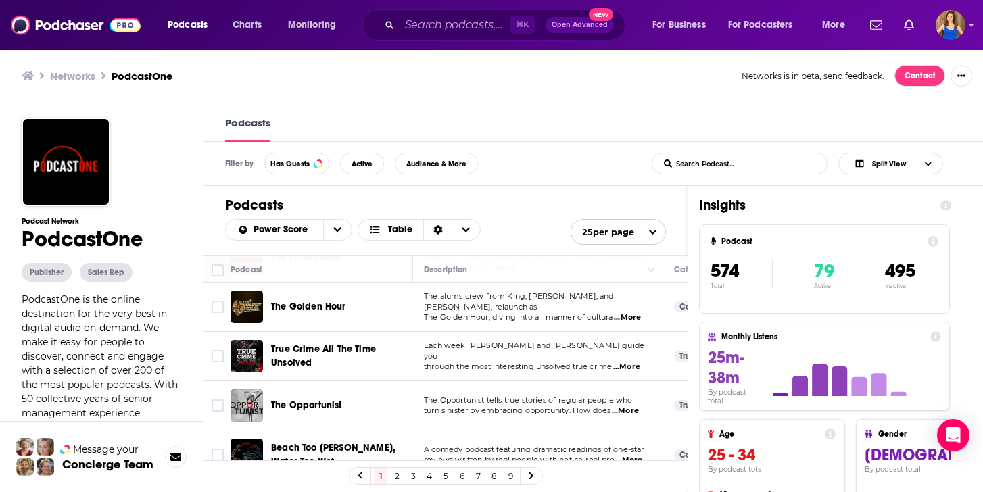
scroll to position [734, 0]
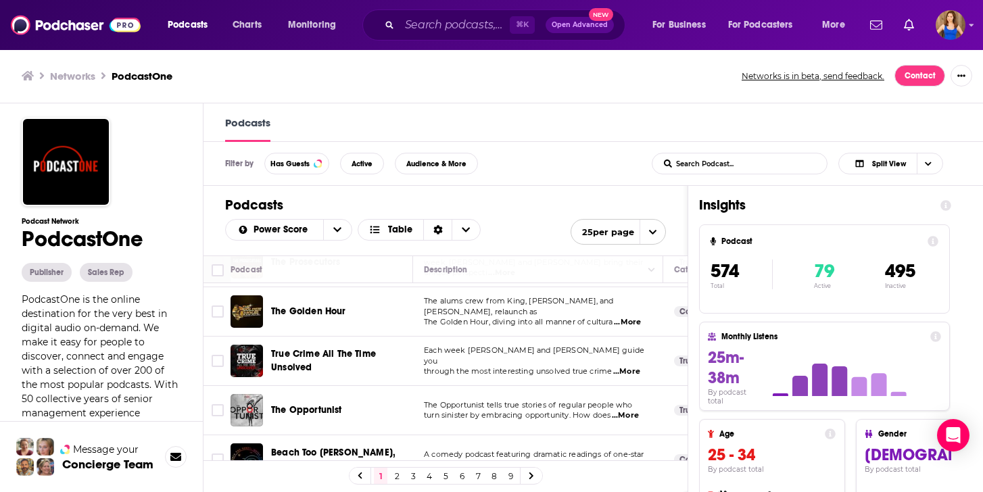
click at [636, 317] on span "...More" at bounding box center [627, 322] width 27 height 11
click at [577, 168] on div "Filter by Has Guests Active Audience & More List Search Input Search Podcast...…" at bounding box center [594, 164] width 780 height 44
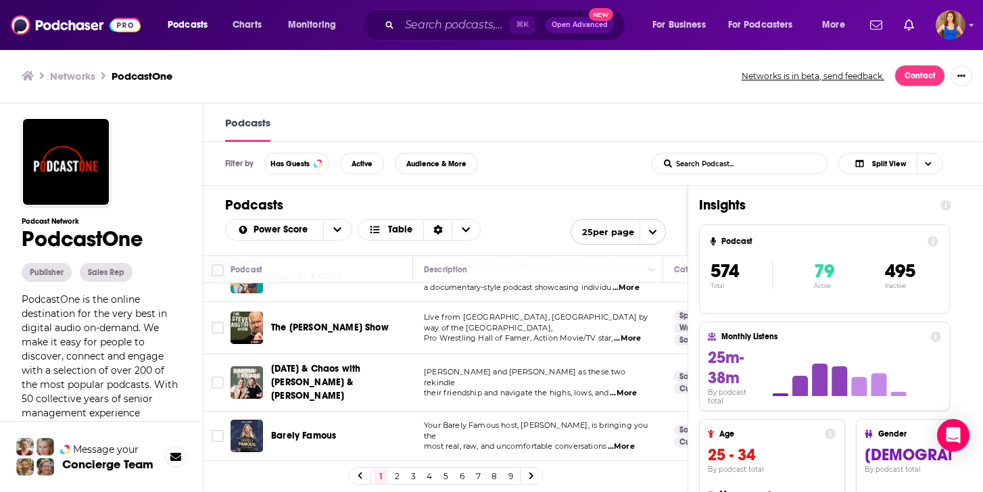
scroll to position [1089, 0]
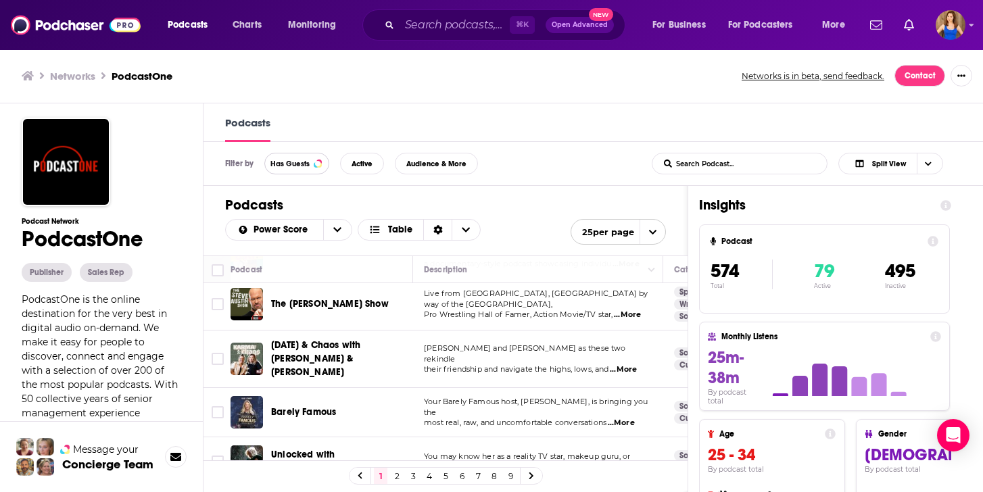
click at [319, 161] on button "Has Guests" at bounding box center [296, 164] width 65 height 22
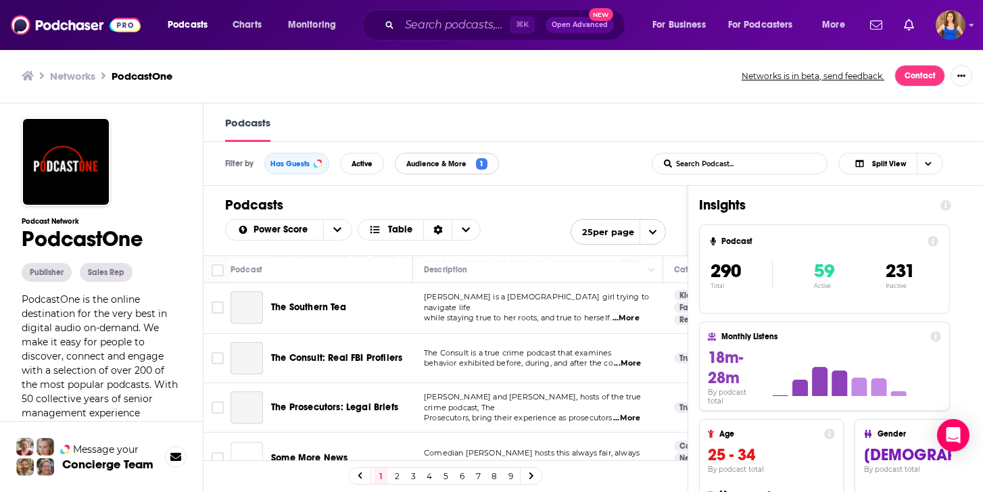
click at [452, 166] on span "Audience & More" at bounding box center [439, 163] width 66 height 7
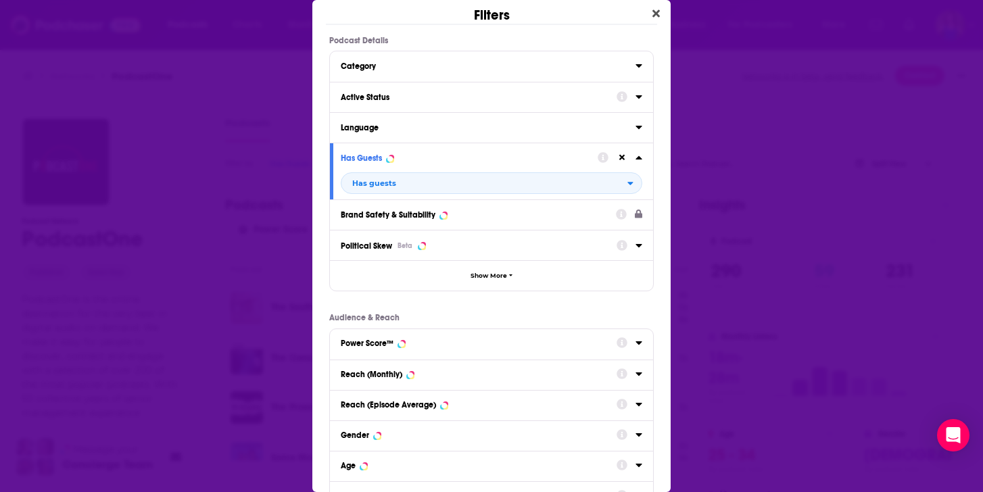
click at [640, 101] on icon "Dialog" at bounding box center [639, 96] width 7 height 11
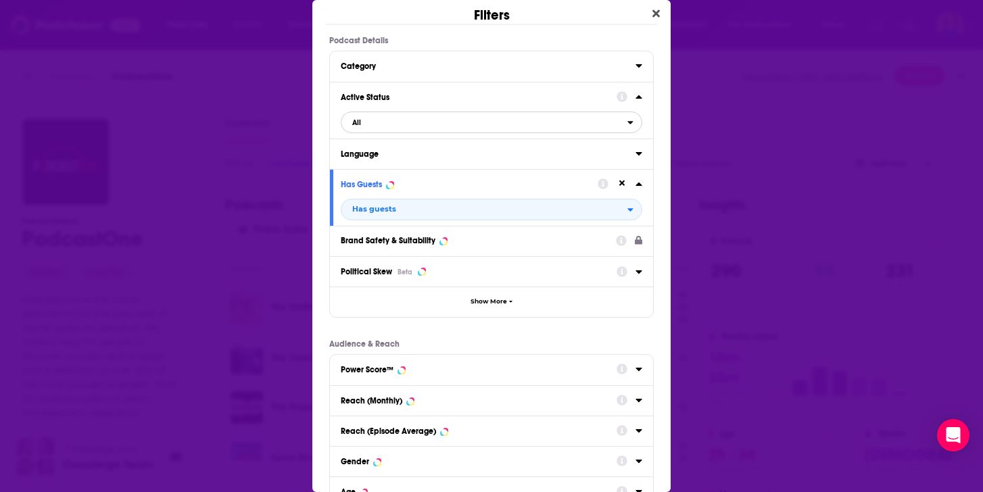
click at [373, 128] on span "All" at bounding box center [484, 123] width 286 height 18
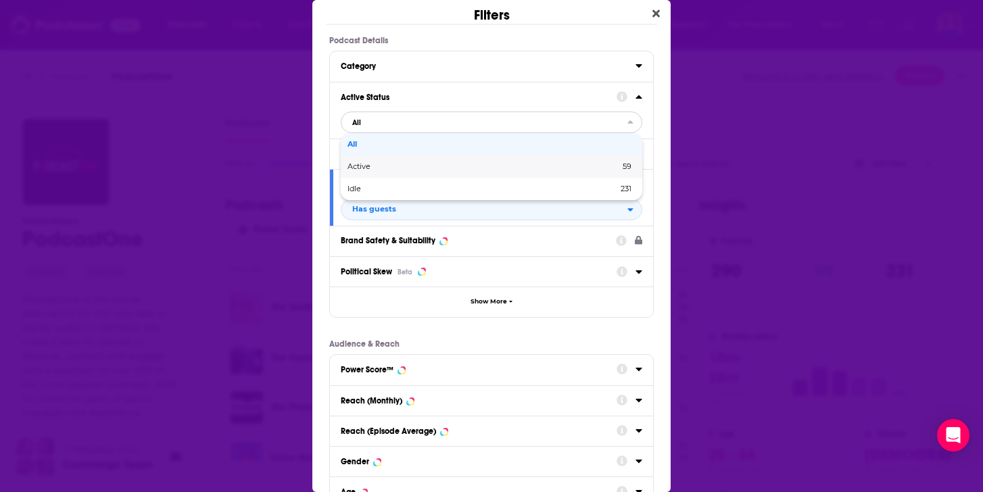
click at [381, 168] on span "Active" at bounding box center [421, 166] width 147 height 7
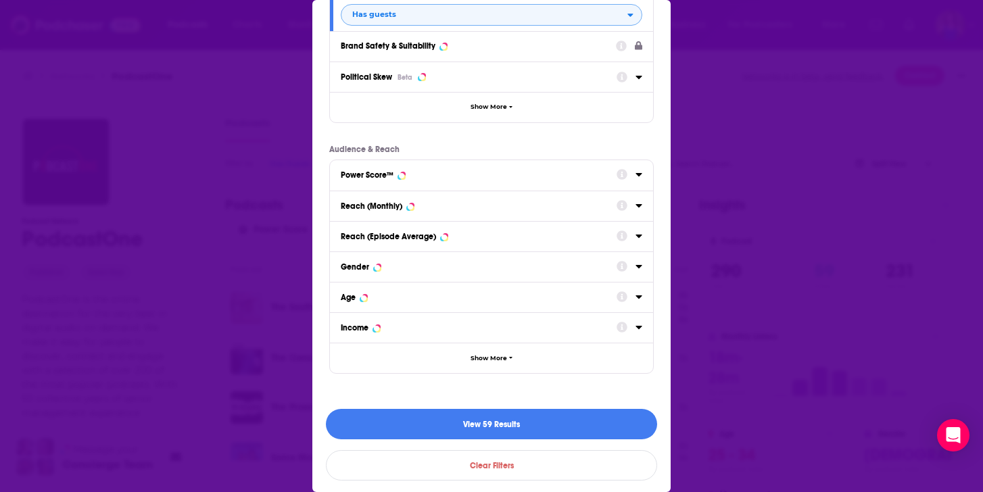
scroll to position [197, 0]
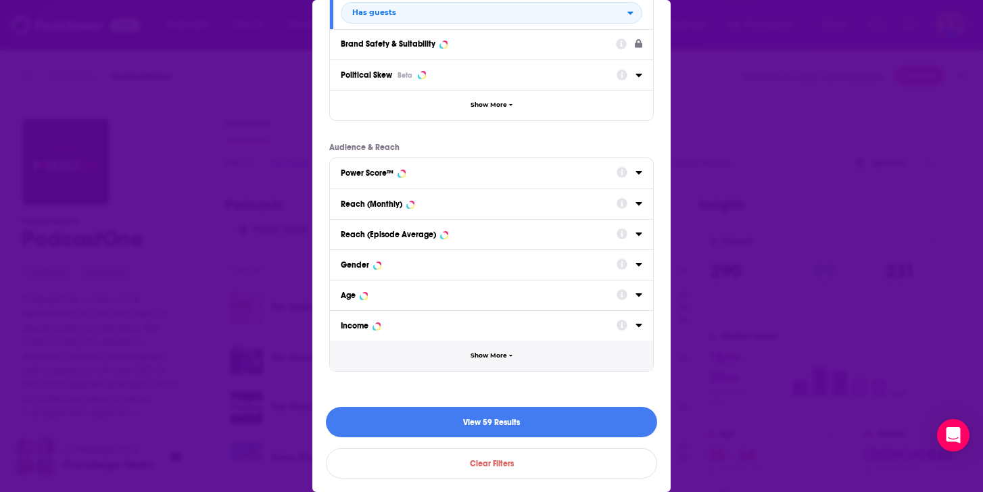
click at [527, 356] on button "Show More" at bounding box center [491, 356] width 323 height 30
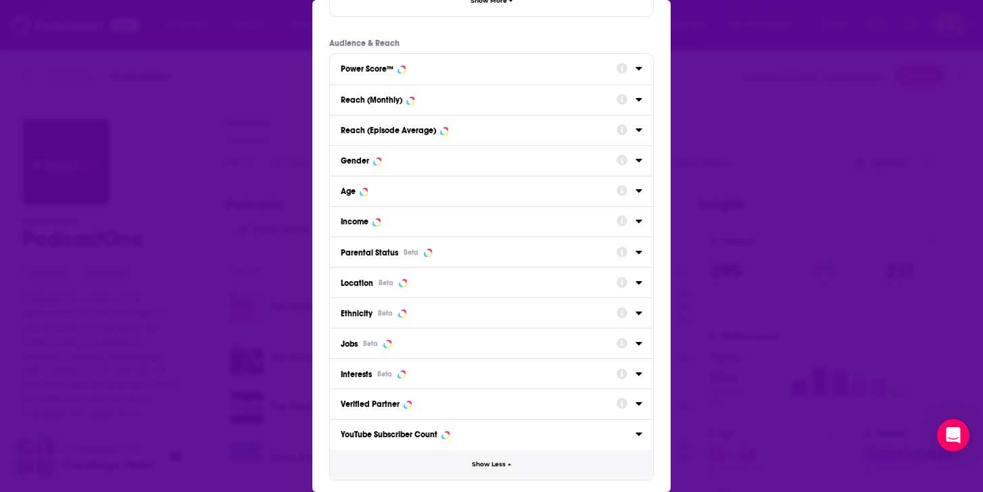
scroll to position [410, 0]
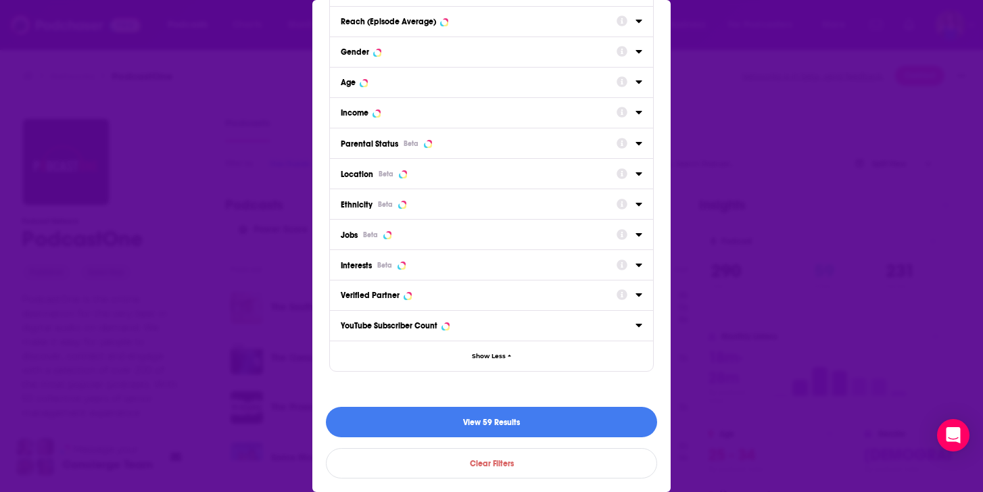
click at [642, 266] on div "Interests Beta" at bounding box center [491, 265] width 323 height 30
click at [638, 266] on icon "Dialog" at bounding box center [639, 265] width 6 height 3
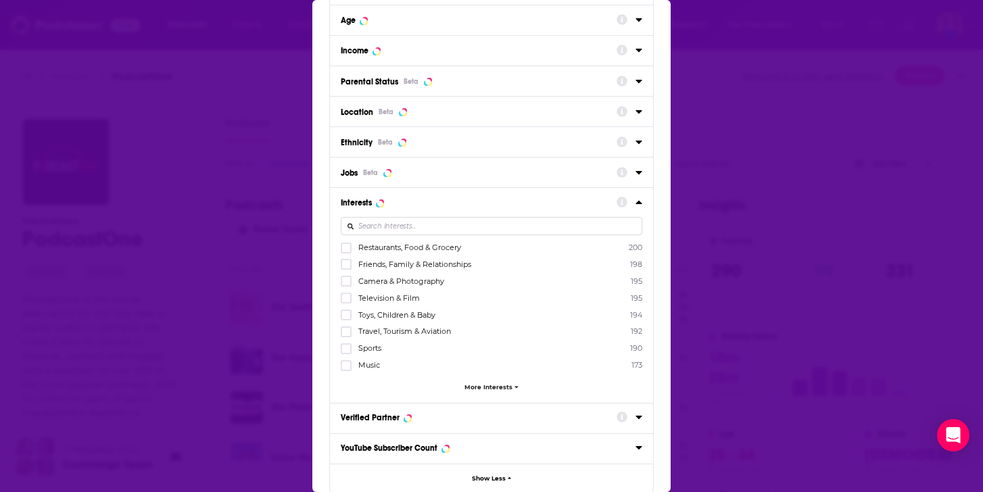
scroll to position [473, 0]
click at [345, 250] on icon "Dialog" at bounding box center [346, 247] width 8 height 8
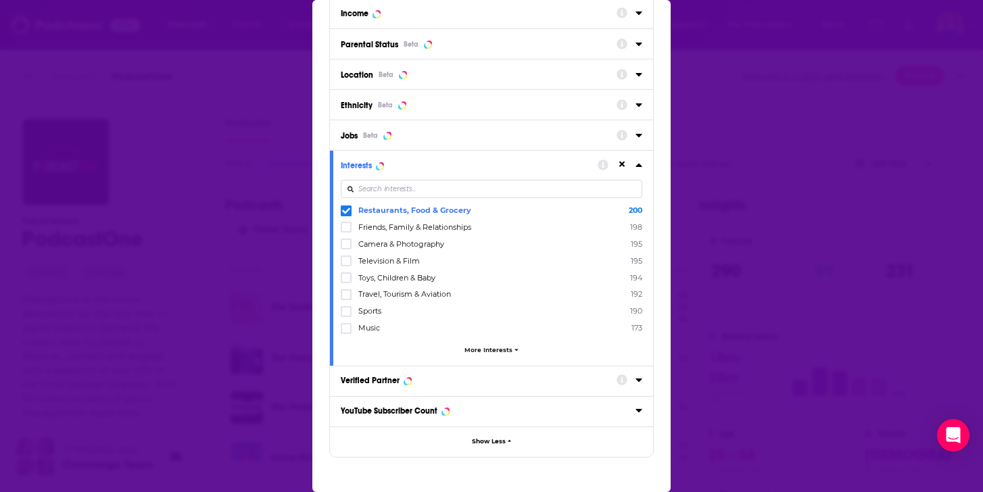
scroll to position [513, 0]
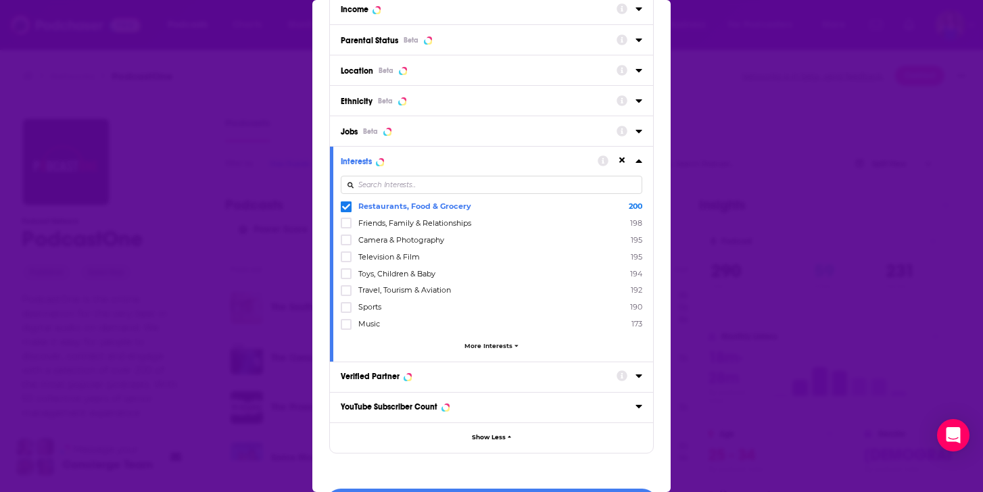
click at [489, 342] on span "More Interests" at bounding box center [489, 345] width 48 height 7
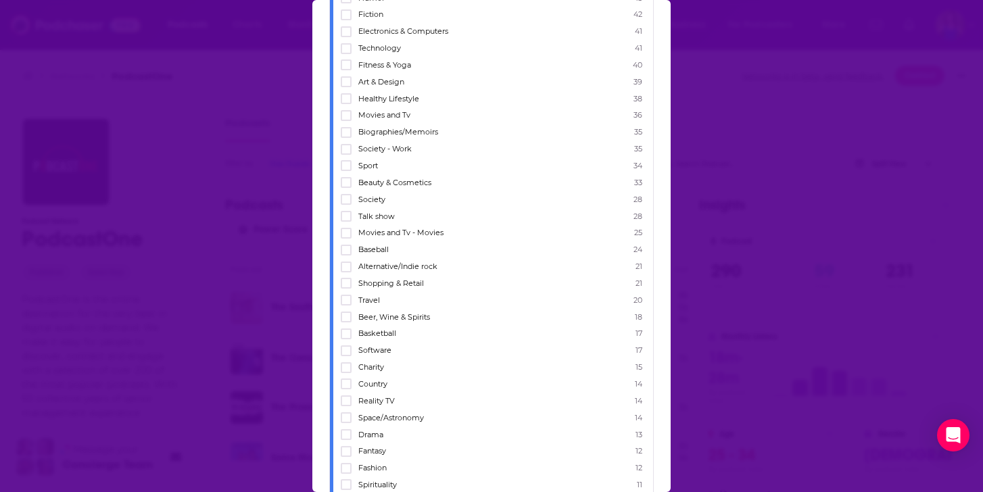
scroll to position [1114, 0]
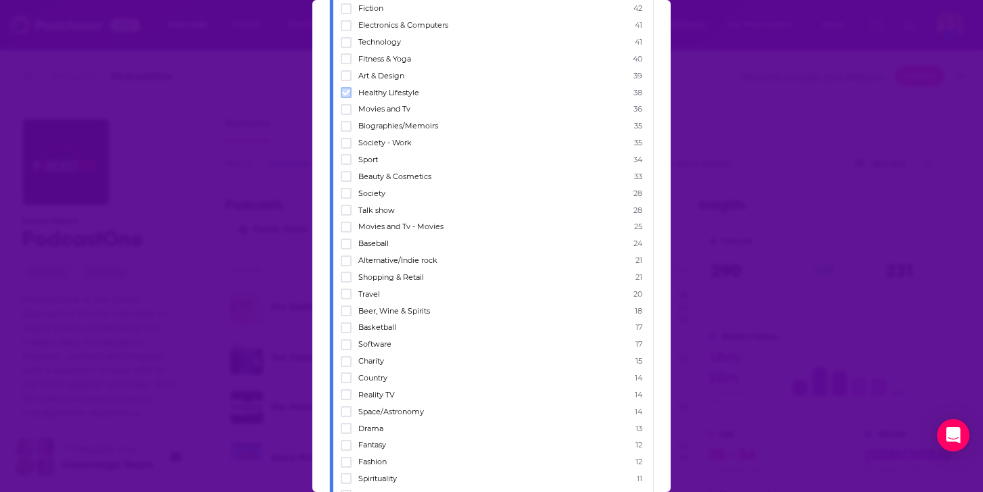
click at [344, 90] on icon "Dialog" at bounding box center [346, 93] width 8 height 6
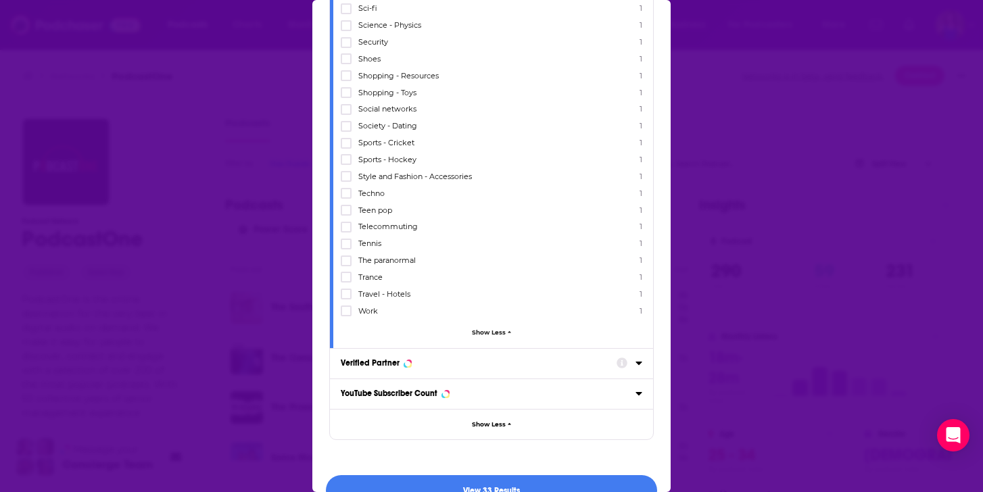
scroll to position [3277, 0]
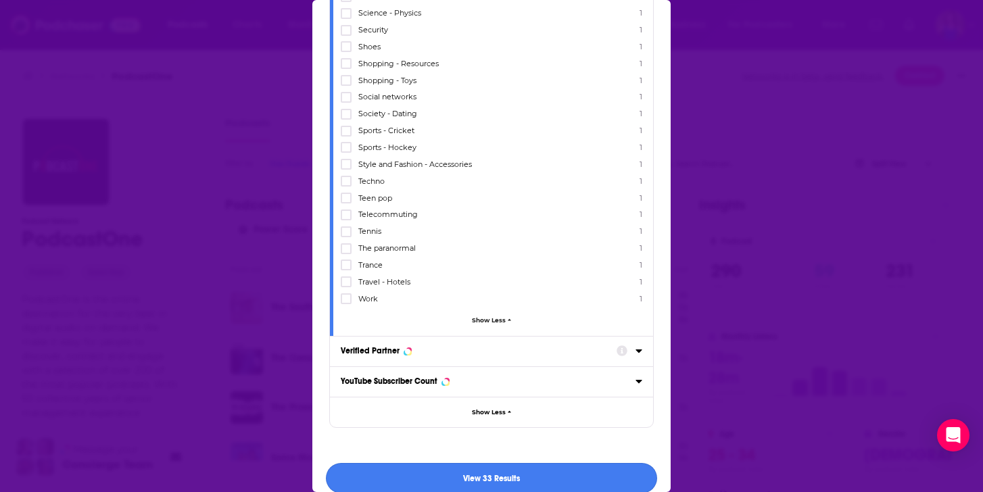
click at [492, 463] on button "View 33 Results" at bounding box center [491, 478] width 331 height 30
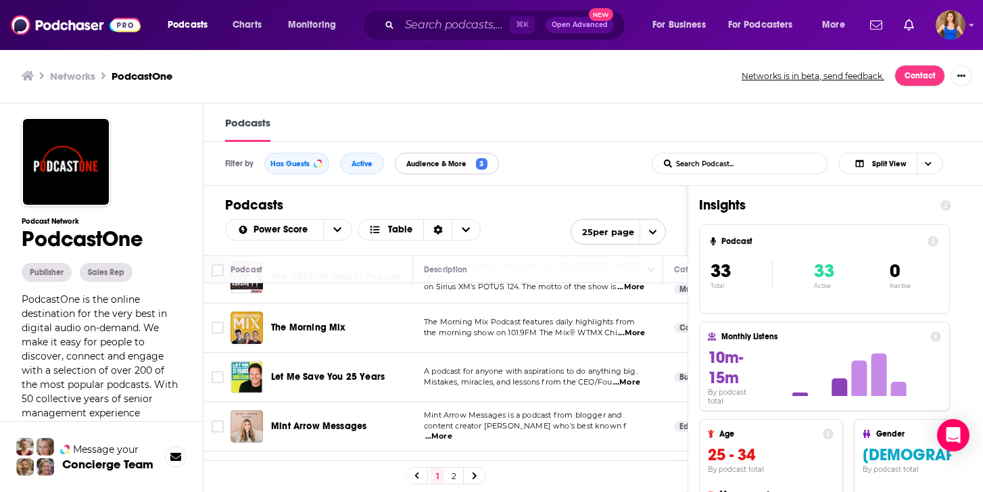
scroll to position [1, 0]
click at [636, 477] on span "...More" at bounding box center [625, 482] width 27 height 11
click at [520, 474] on div "1 2" at bounding box center [446, 475] width 484 height 30
click at [454, 477] on link "2" at bounding box center [454, 475] width 14 height 16
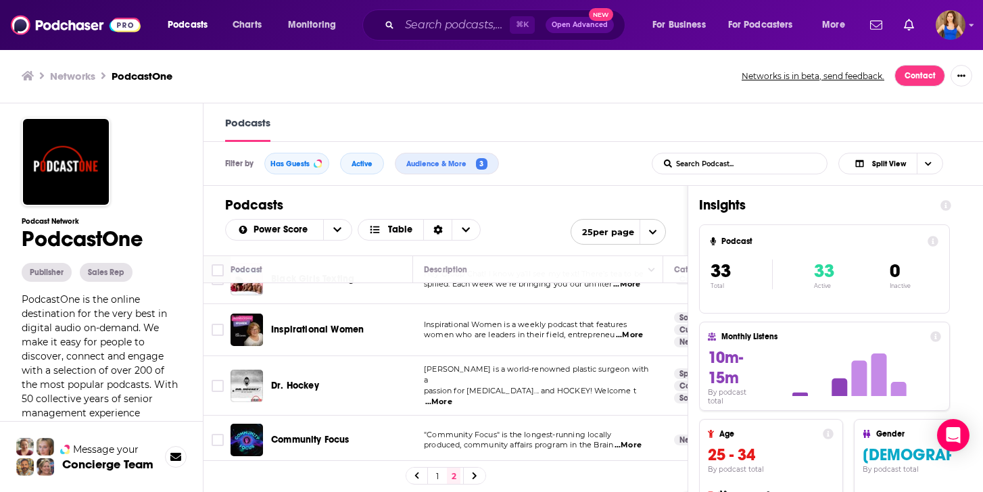
scroll to position [30, 0]
click at [642, 331] on span "...More" at bounding box center [629, 334] width 27 height 11
click at [424, 346] on td "Inspirational Women is a weekly podcast that features women who are leaders in …" at bounding box center [538, 329] width 250 height 52
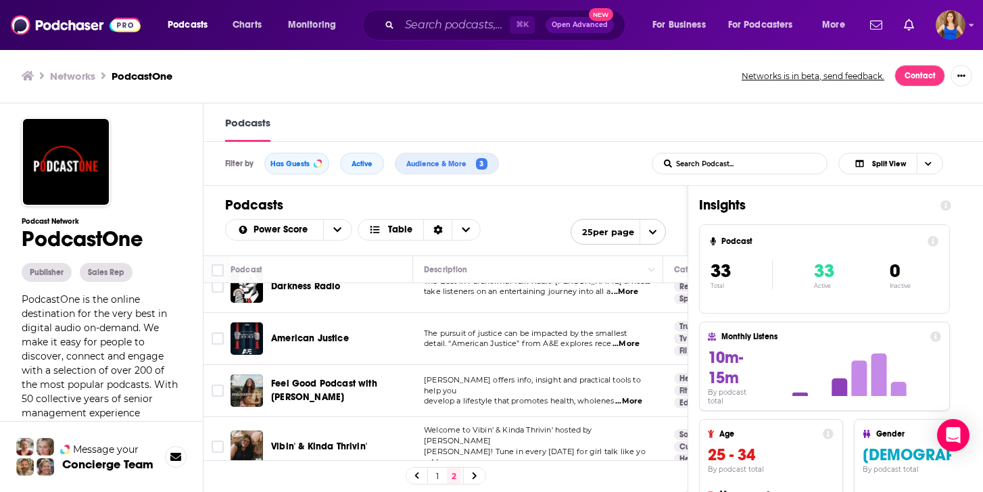
scroll to position [233, 0]
click at [632, 396] on span "...More" at bounding box center [628, 401] width 27 height 11
click at [428, 398] on td "Kimberly offers info, insight and practical tools to help you develop a lifesty…" at bounding box center [538, 390] width 250 height 52
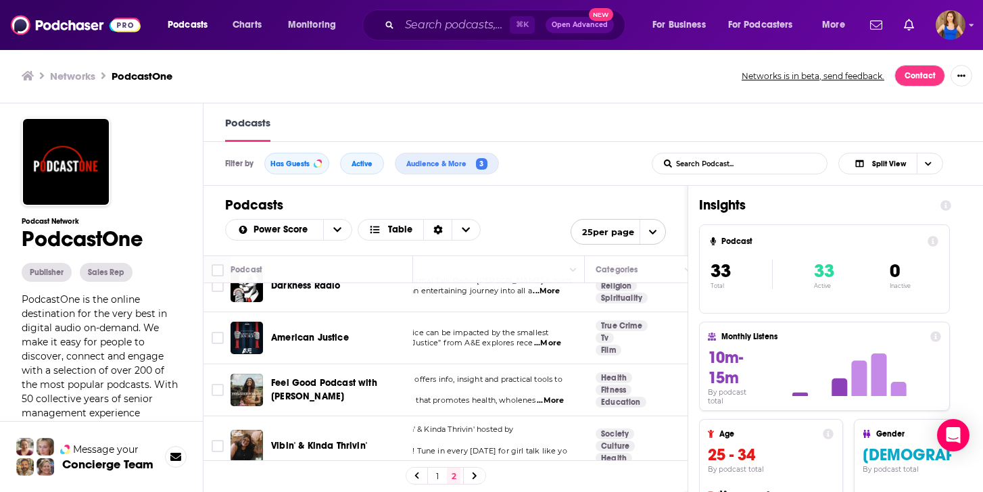
scroll to position [233, 10]
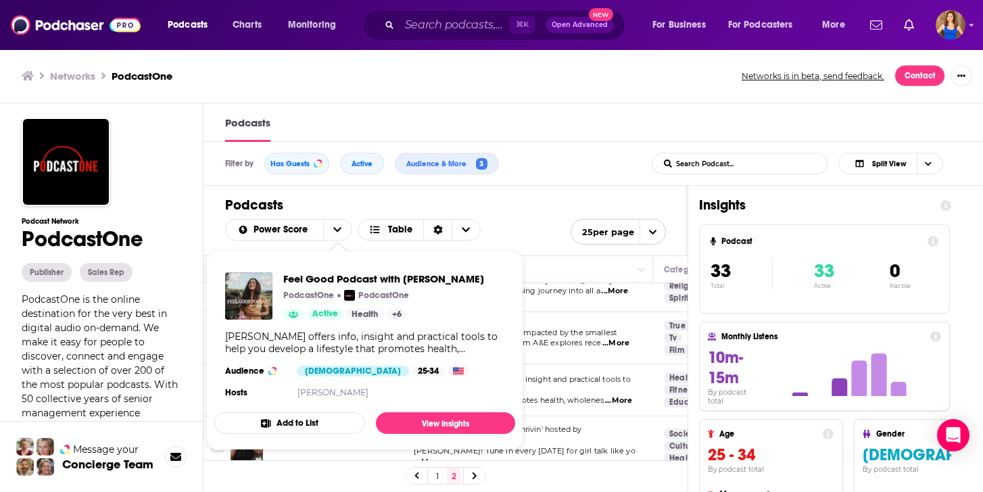
click at [295, 375] on div "Feel Good Podcast with Kimberly Snyder PodcastOne PodcastOne Active Health + 6 …" at bounding box center [364, 337] width 301 height 151
click at [333, 276] on span "Feel Good Podcast with Kimberly Snyder" at bounding box center [383, 279] width 201 height 13
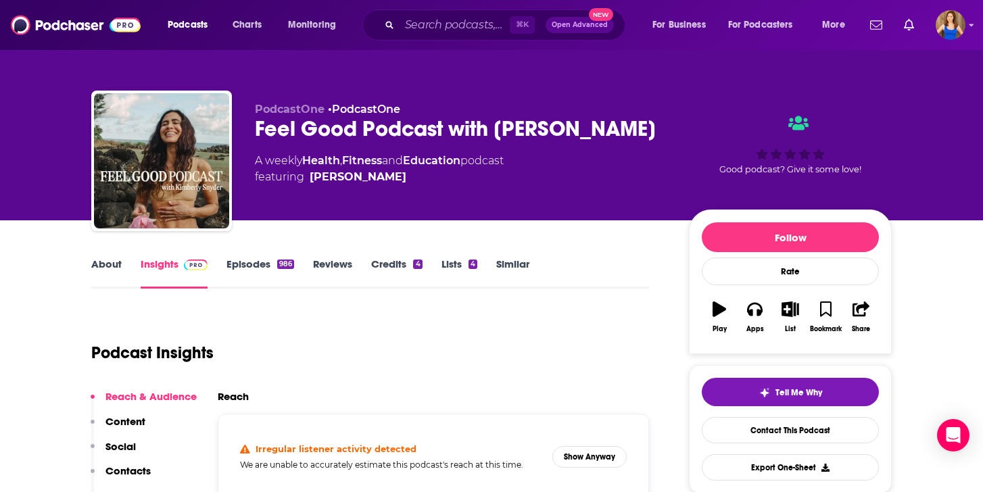
drag, startPoint x: 648, startPoint y: 132, endPoint x: 256, endPoint y: 135, distance: 392.2
click at [256, 135] on div "Feel Good Podcast with Kimberly Snyder" at bounding box center [461, 129] width 412 height 26
copy h2 "Feel Good Podcast with Kimberly Snyder"
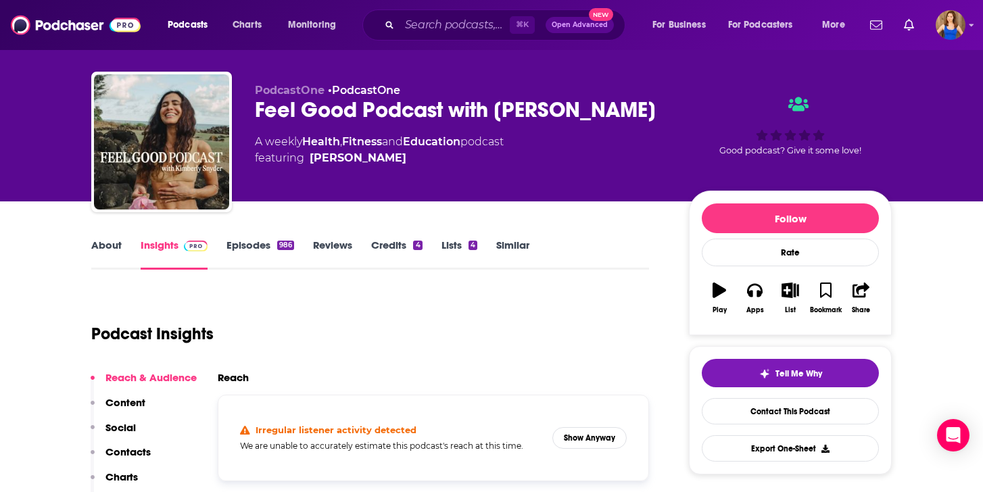
scroll to position [24, 0]
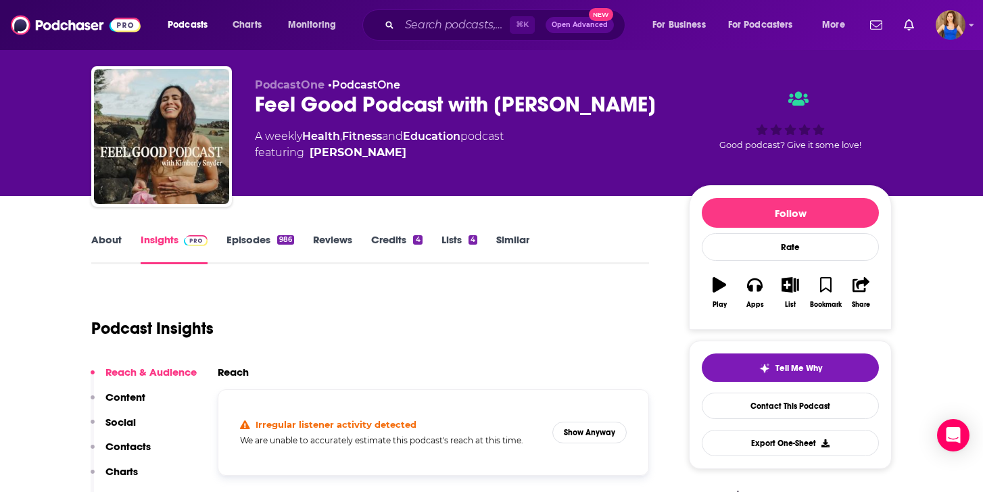
click at [115, 237] on link "About" at bounding box center [106, 248] width 30 height 31
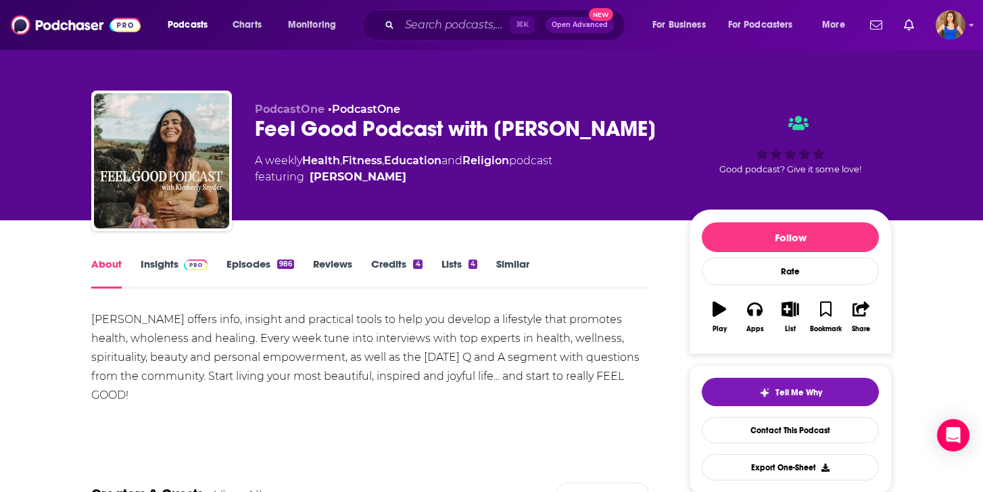
click at [173, 265] on link "Insights" at bounding box center [174, 273] width 67 height 31
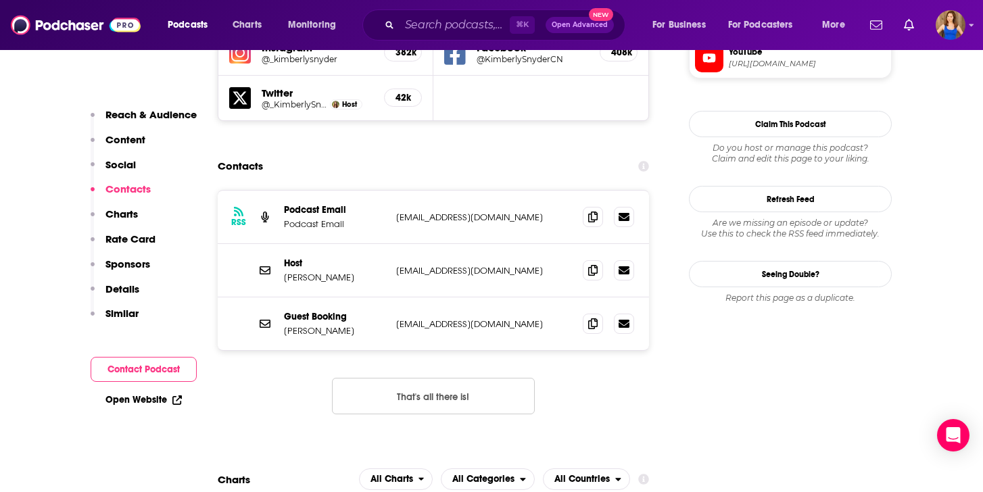
scroll to position [1247, 0]
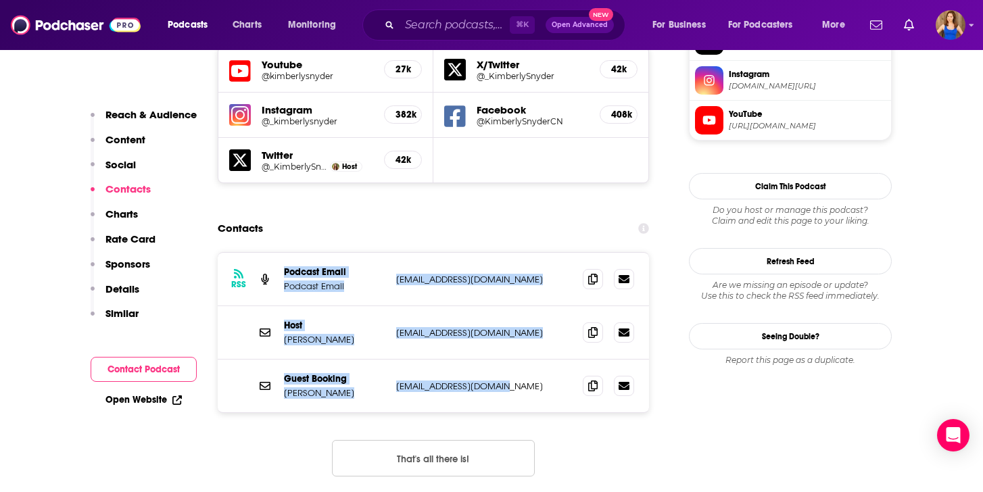
drag, startPoint x: 515, startPoint y: 321, endPoint x: 267, endPoint y: 214, distance: 270.4
click at [267, 253] on div "RSS Podcast Email Podcast Email love@mysolluna.com love@mysolluna.com Host Kimb…" at bounding box center [433, 333] width 431 height 160
copy div "Podcast Email Podcast Email love@mysolluna.com love@mysolluna.com Host Kimberly…"
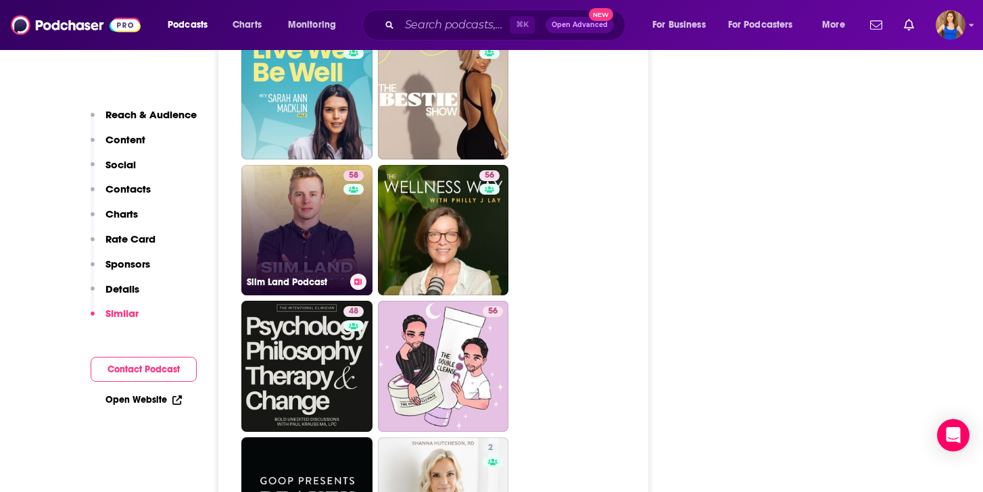
scroll to position [3681, 0]
